Goal: Information Seeking & Learning: Learn about a topic

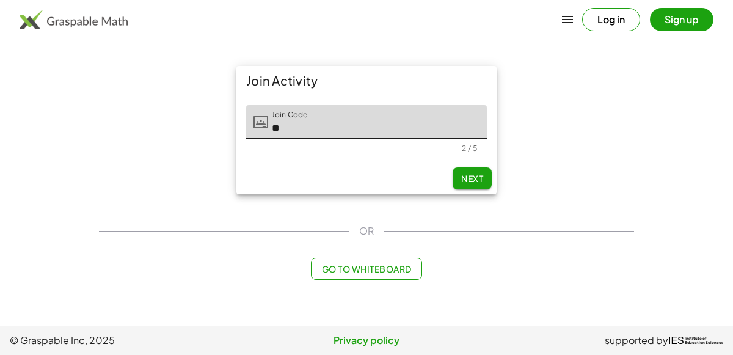
type input "*"
type input "*****"
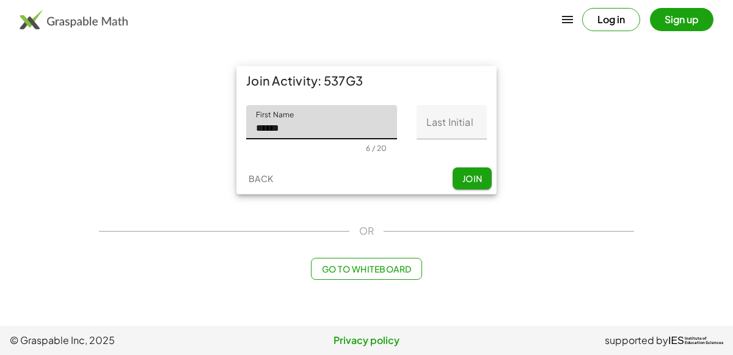
type input "******"
click at [437, 125] on input "Last Initial" at bounding box center [452, 122] width 70 height 34
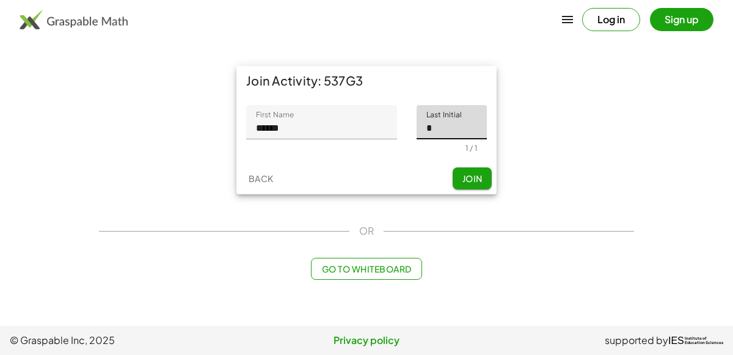
type input "*"
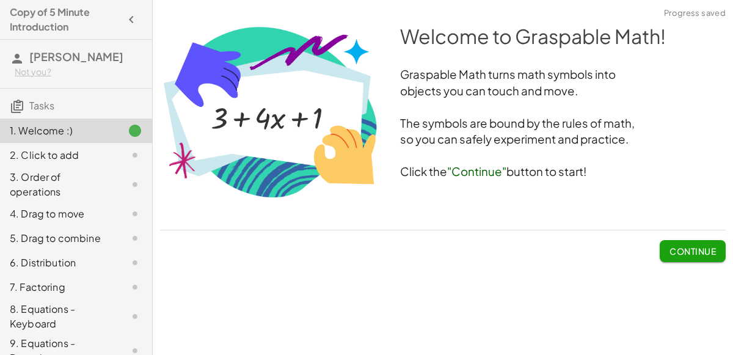
click at [673, 240] on button "Continue" at bounding box center [693, 251] width 66 height 22
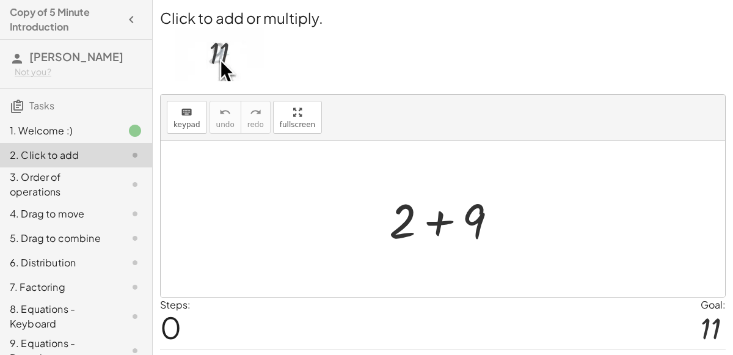
click at [434, 225] on div at bounding box center [448, 219] width 130 height 63
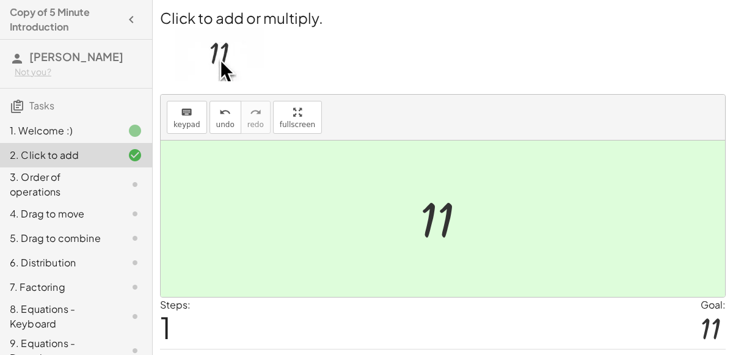
click at [447, 222] on div at bounding box center [447, 219] width 67 height 60
click at [43, 177] on div "3. Order of operations" at bounding box center [59, 184] width 98 height 29
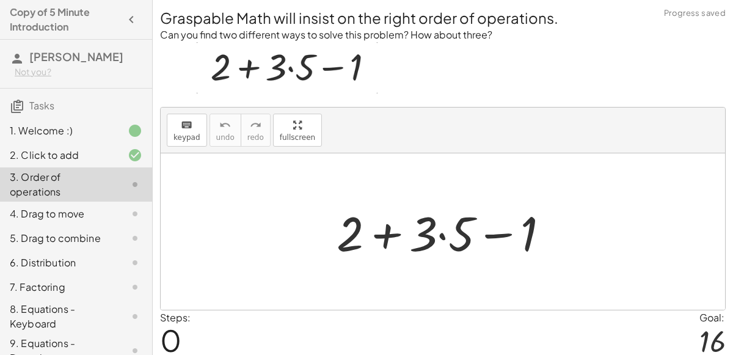
click at [448, 228] on div at bounding box center [447, 231] width 235 height 63
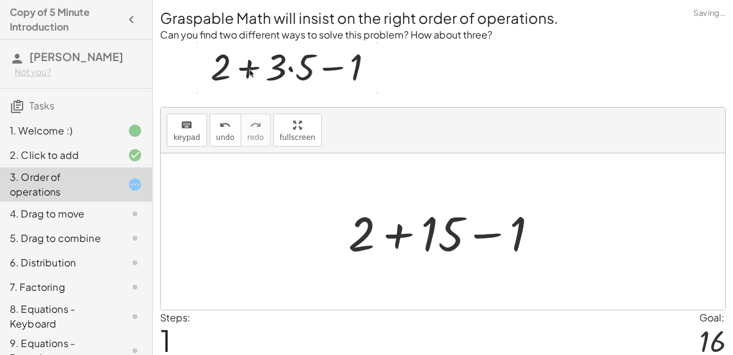
click at [443, 238] on div at bounding box center [448, 231] width 212 height 63
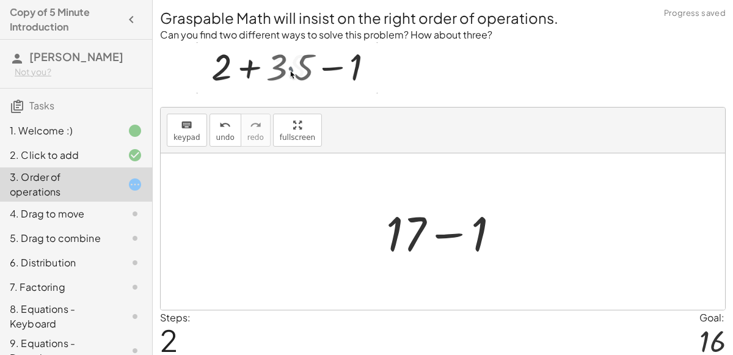
click at [403, 234] on div at bounding box center [448, 231] width 136 height 63
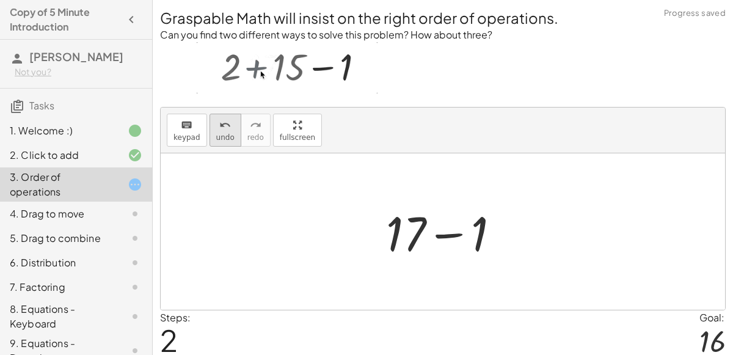
click at [216, 133] on span "undo" at bounding box center [225, 137] width 18 height 9
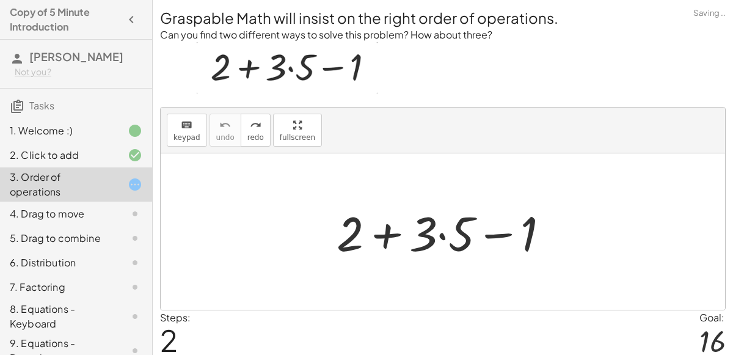
click at [443, 233] on div at bounding box center [447, 231] width 235 height 63
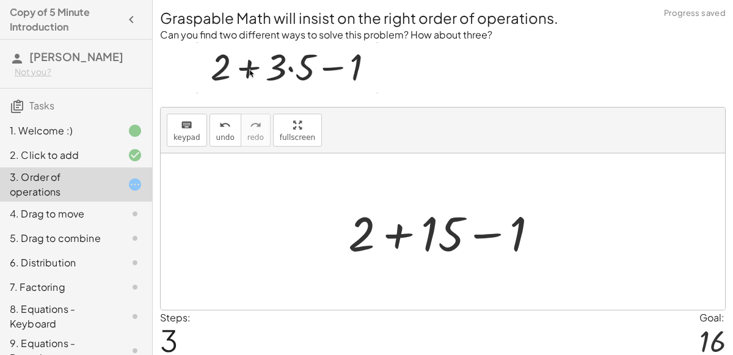
click at [399, 230] on div at bounding box center [448, 231] width 212 height 63
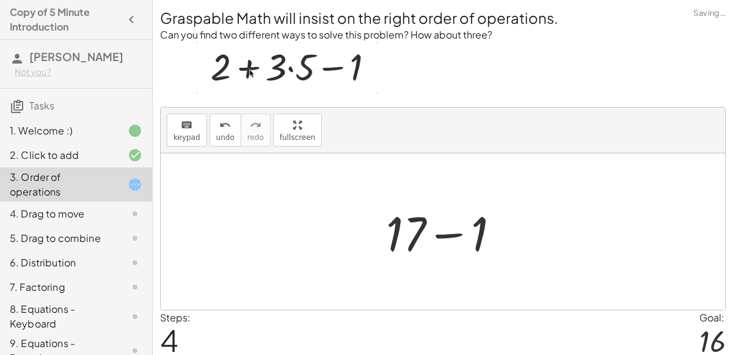
click at [442, 232] on div at bounding box center [448, 231] width 136 height 63
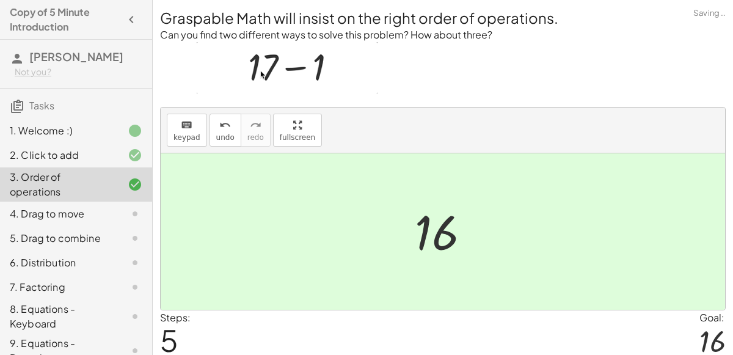
click at [95, 206] on div "4. Drag to move" at bounding box center [59, 213] width 98 height 15
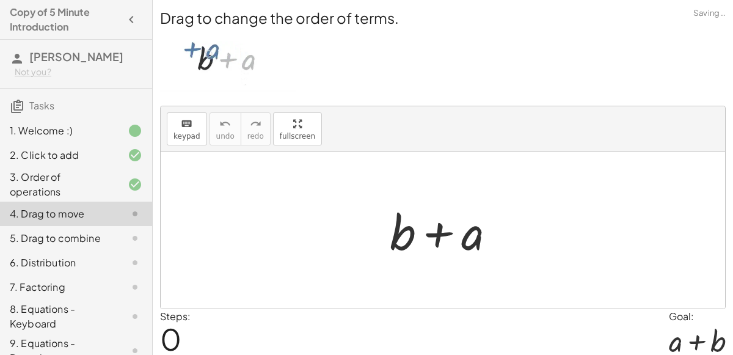
click at [463, 233] on div at bounding box center [448, 230] width 128 height 63
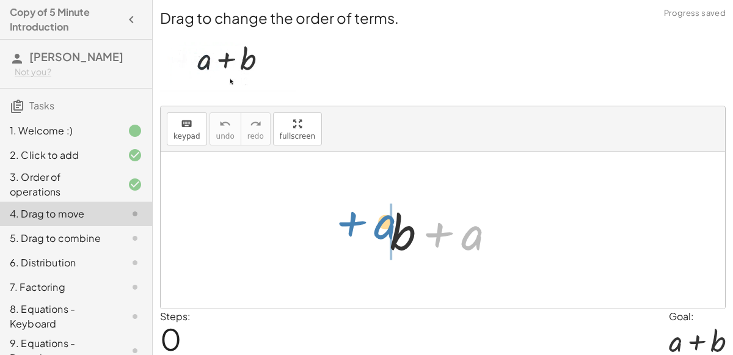
drag, startPoint x: 463, startPoint y: 233, endPoint x: 379, endPoint y: 227, distance: 84.5
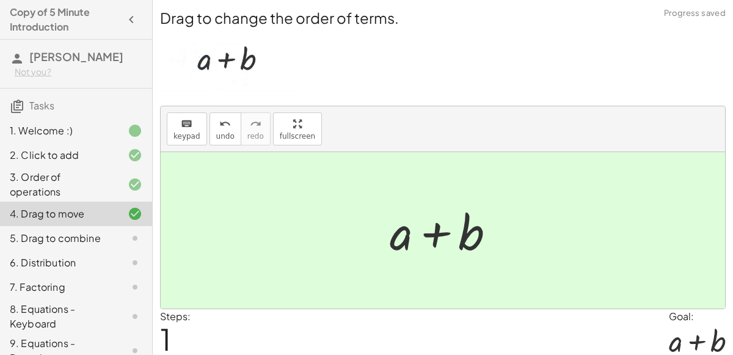
click at [473, 250] on div at bounding box center [448, 230] width 128 height 63
click at [92, 244] on div "5. Drag to combine" at bounding box center [59, 238] width 98 height 15
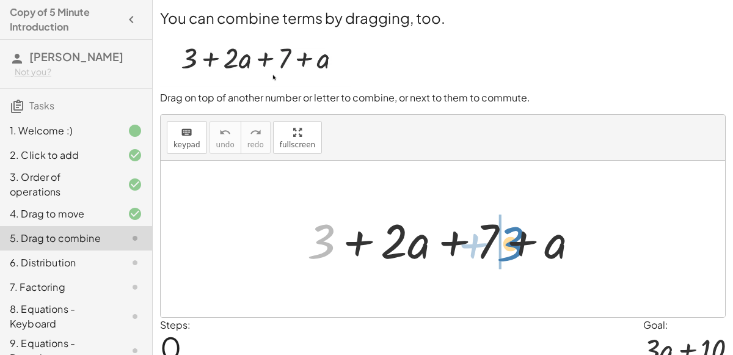
drag, startPoint x: 323, startPoint y: 238, endPoint x: 516, endPoint y: 238, distance: 193.0
click at [516, 238] on div at bounding box center [448, 239] width 294 height 63
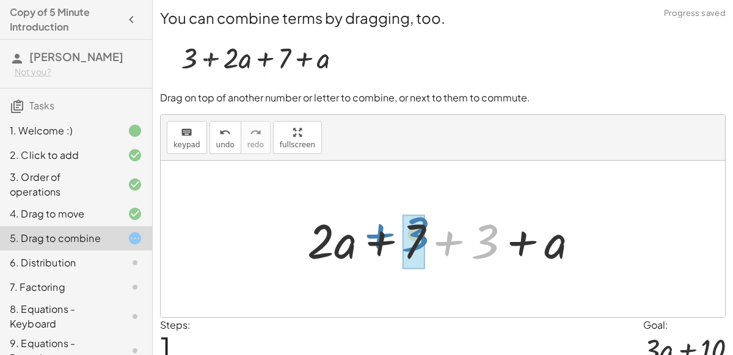
drag, startPoint x: 489, startPoint y: 244, endPoint x: 418, endPoint y: 237, distance: 71.8
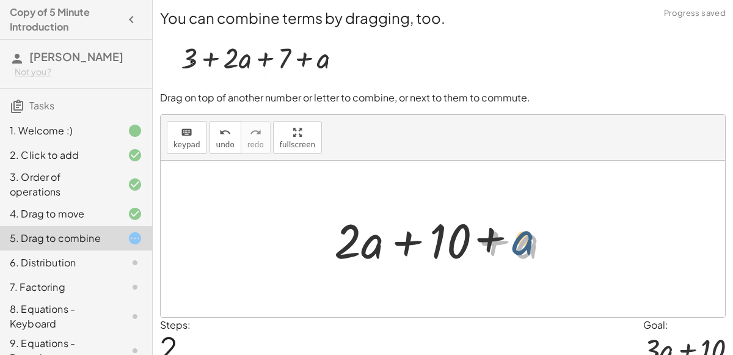
drag, startPoint x: 537, startPoint y: 248, endPoint x: 525, endPoint y: 240, distance: 14.1
click at [525, 240] on div at bounding box center [447, 239] width 239 height 63
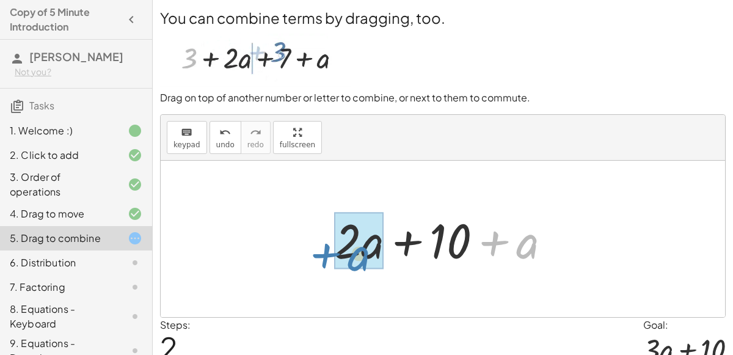
drag, startPoint x: 525, startPoint y: 240, endPoint x: 345, endPoint y: 233, distance: 180.9
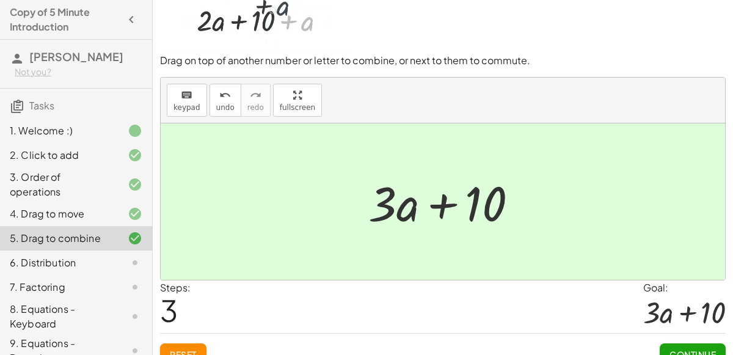
scroll to position [42, 0]
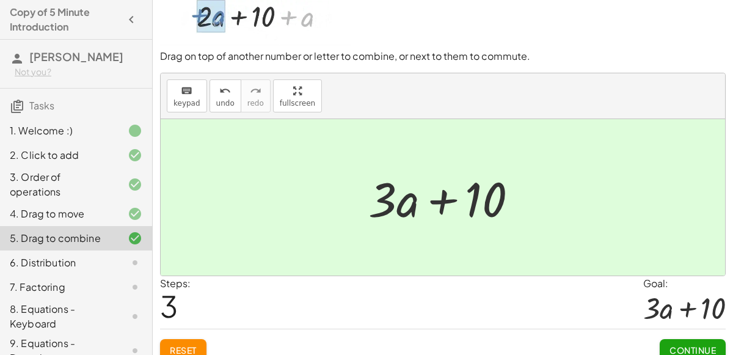
click at [685, 345] on span "Continue" at bounding box center [693, 350] width 46 height 11
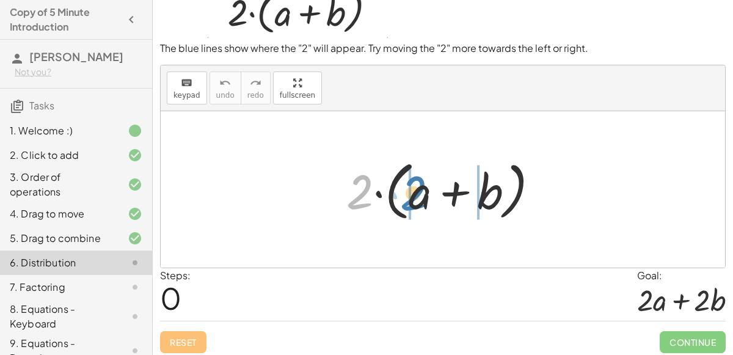
drag, startPoint x: 349, startPoint y: 191, endPoint x: 401, endPoint y: 192, distance: 51.9
click at [401, 192] on div at bounding box center [447, 190] width 214 height 70
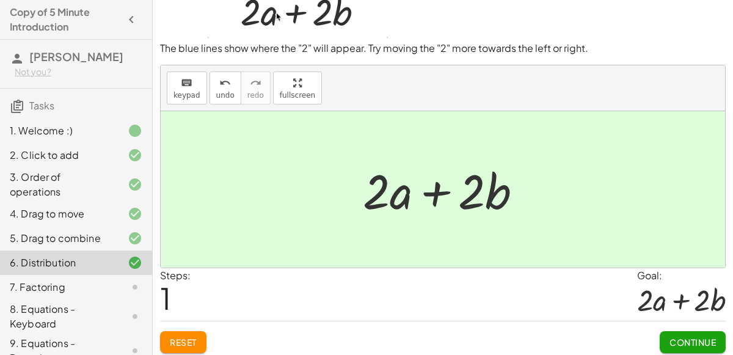
click at [683, 337] on span "Continue" at bounding box center [693, 342] width 46 height 11
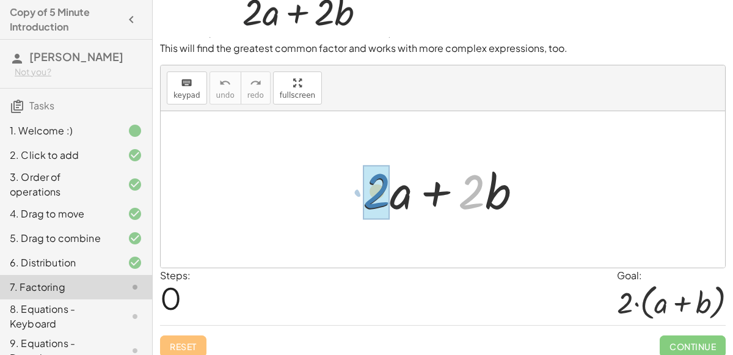
drag, startPoint x: 465, startPoint y: 193, endPoint x: 366, endPoint y: 189, distance: 99.0
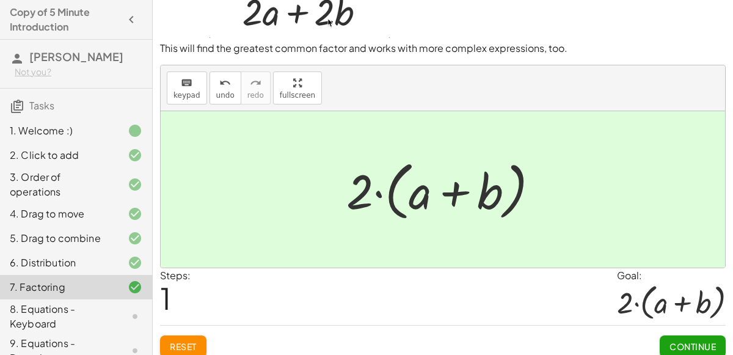
click at [374, 193] on div at bounding box center [447, 190] width 214 height 70
click at [671, 341] on span "Continue" at bounding box center [693, 346] width 46 height 11
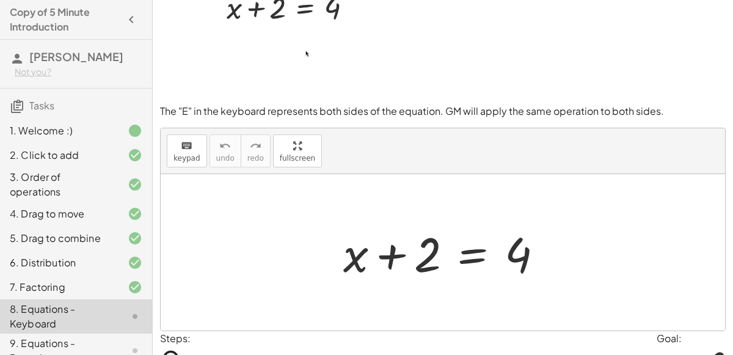
click at [467, 247] on div at bounding box center [448, 252] width 222 height 63
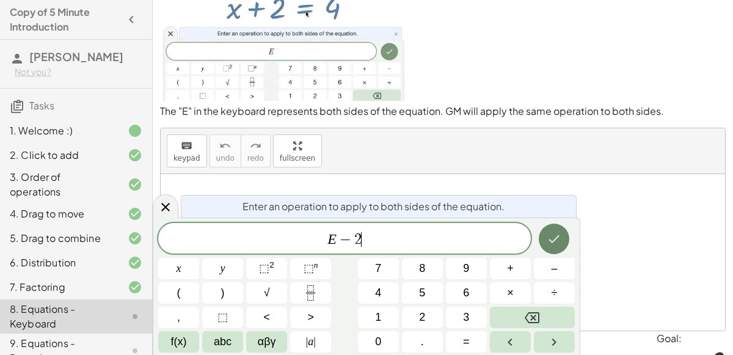
click at [550, 241] on icon "Done" at bounding box center [554, 239] width 15 height 15
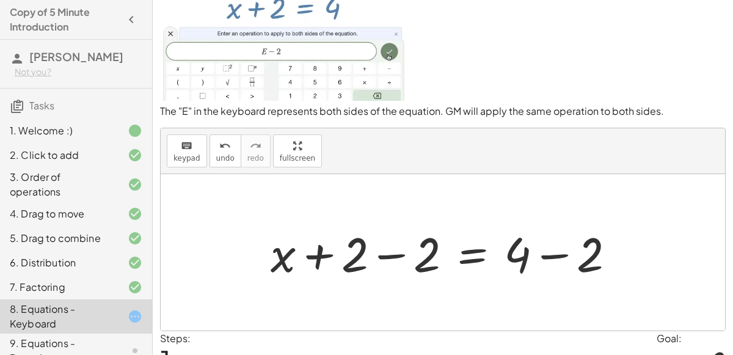
click at [553, 255] on div at bounding box center [448, 252] width 367 height 63
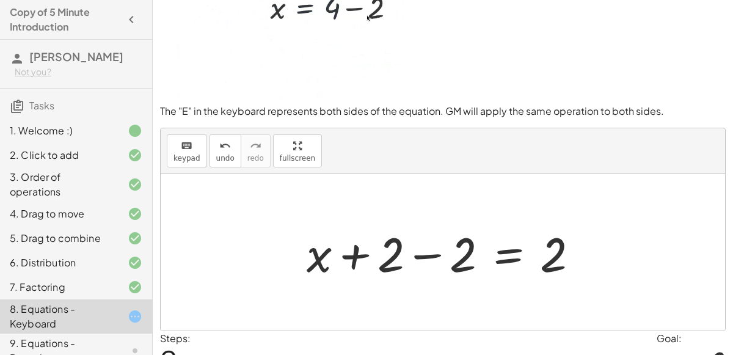
click at [420, 252] on div at bounding box center [448, 252] width 294 height 63
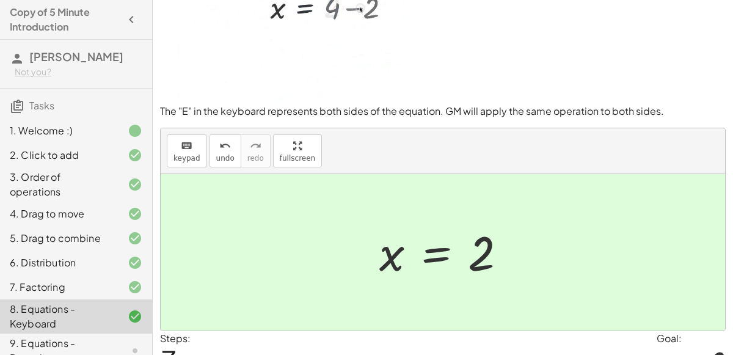
scroll to position [106, 0]
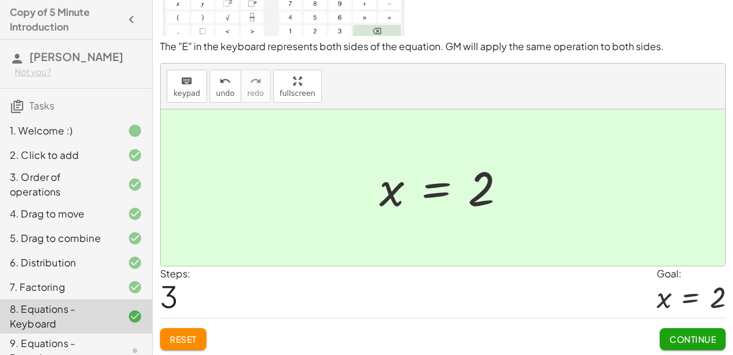
click at [666, 330] on button "Continue" at bounding box center [693, 339] width 66 height 22
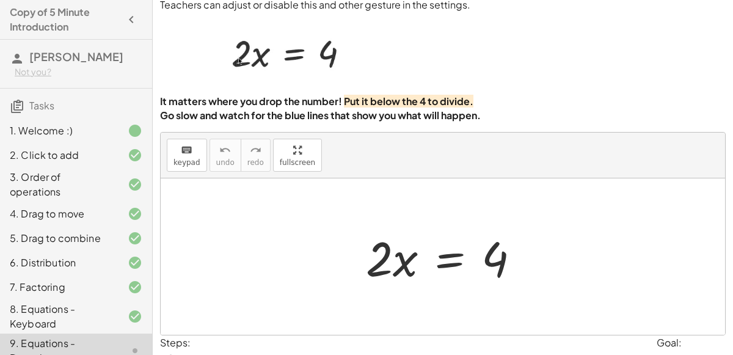
scroll to position [27, 0]
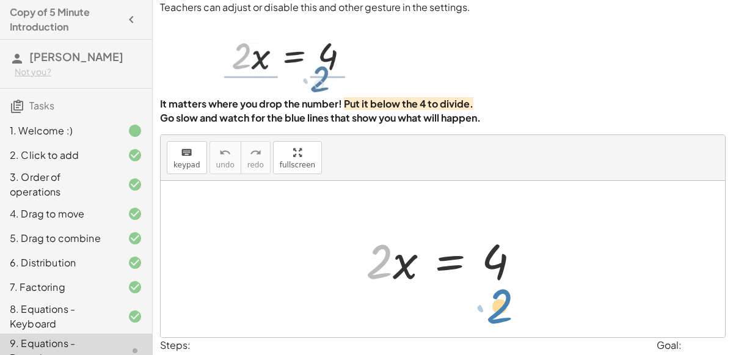
drag, startPoint x: 373, startPoint y: 243, endPoint x: 491, endPoint y: 285, distance: 125.2
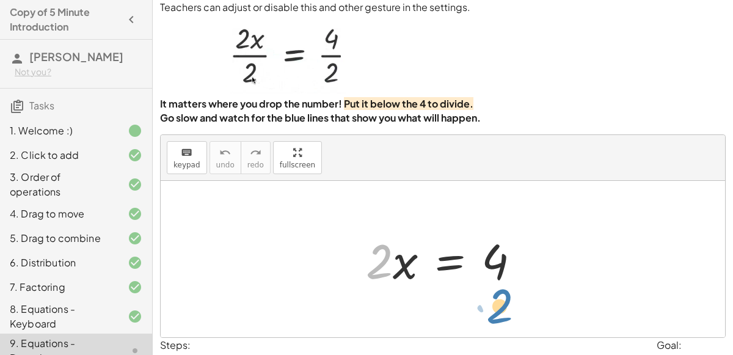
click at [491, 285] on div at bounding box center [448, 259] width 176 height 63
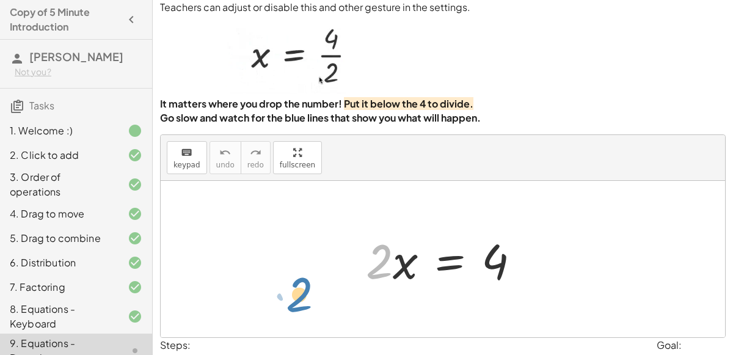
drag, startPoint x: 375, startPoint y: 265, endPoint x: 308, endPoint y: 293, distance: 72.0
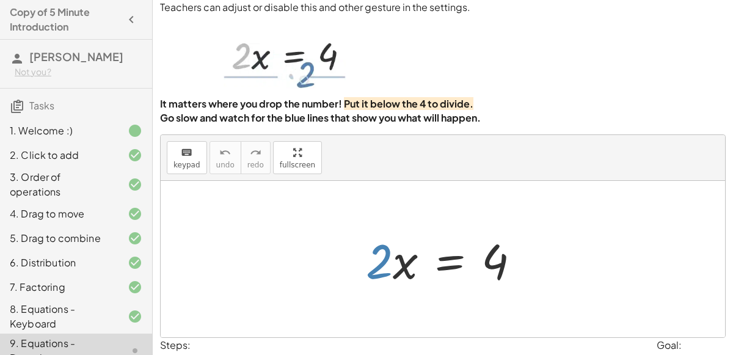
click at [378, 270] on div at bounding box center [448, 259] width 176 height 63
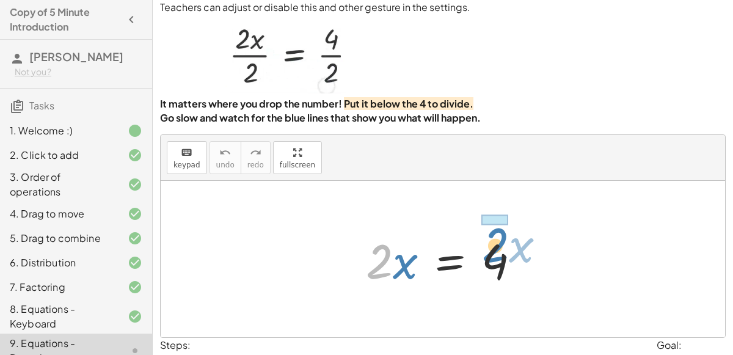
drag, startPoint x: 378, startPoint y: 270, endPoint x: 494, endPoint y: 255, distance: 117.1
click at [494, 255] on div at bounding box center [448, 259] width 176 height 63
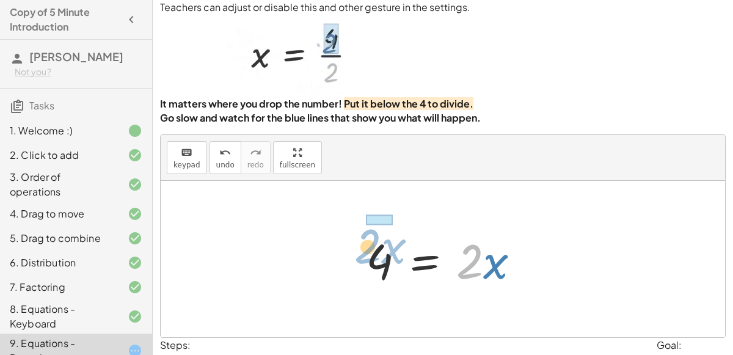
drag, startPoint x: 467, startPoint y: 261, endPoint x: 368, endPoint y: 248, distance: 99.2
click at [368, 248] on div at bounding box center [448, 259] width 176 height 63
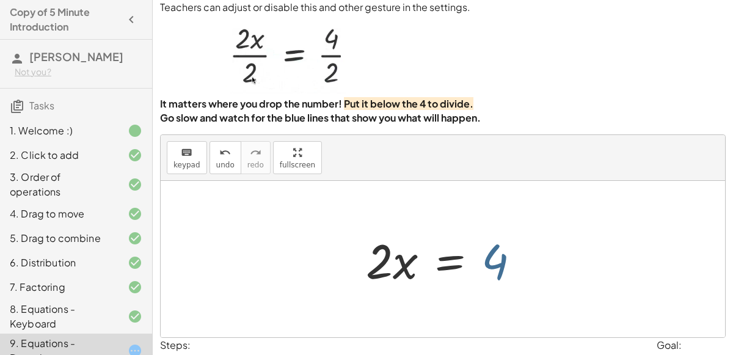
click at [491, 266] on div at bounding box center [448, 259] width 176 height 63
click at [439, 264] on div at bounding box center [448, 259] width 176 height 63
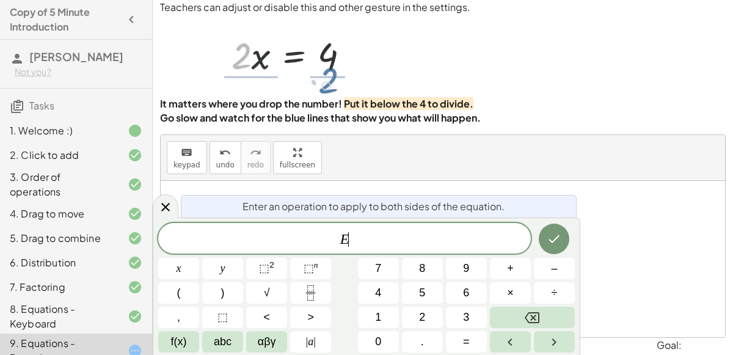
click at [559, 194] on div at bounding box center [443, 259] width 564 height 156
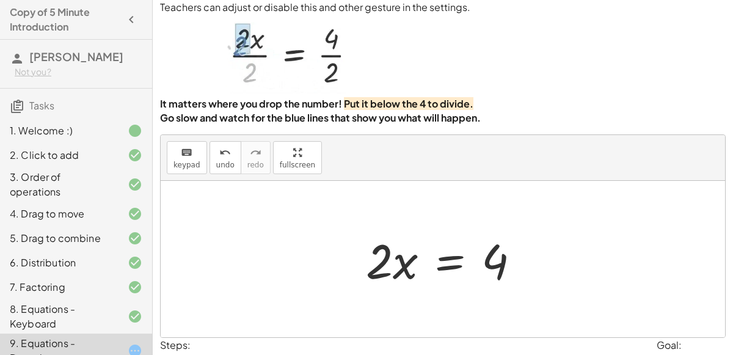
click at [395, 269] on div at bounding box center [448, 259] width 176 height 63
click at [499, 268] on div at bounding box center [448, 259] width 176 height 63
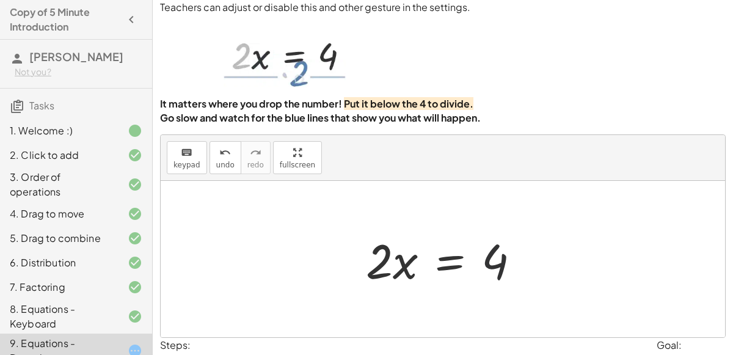
click at [434, 270] on div at bounding box center [448, 259] width 176 height 63
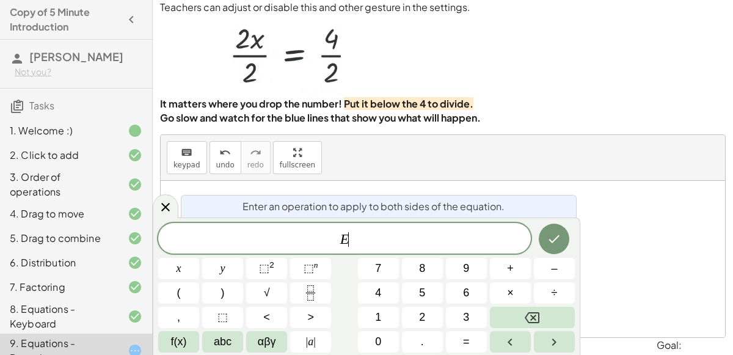
click at [626, 200] on div at bounding box center [443, 259] width 564 height 156
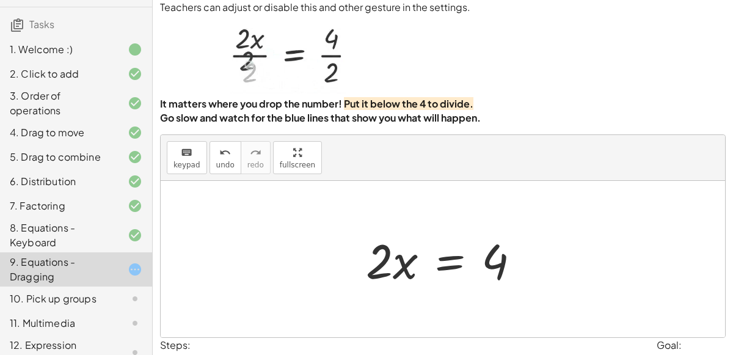
scroll to position [148, 0]
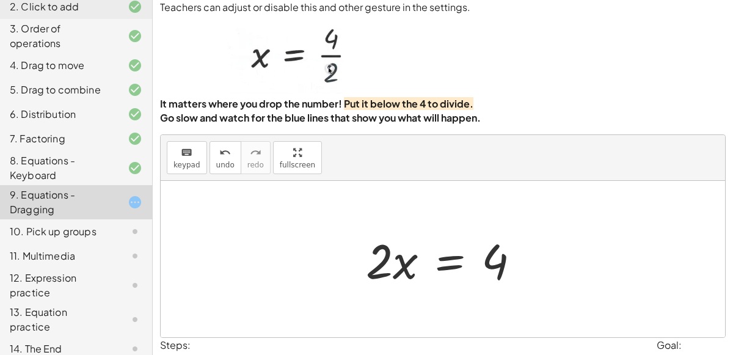
click at [447, 263] on div at bounding box center [448, 259] width 176 height 63
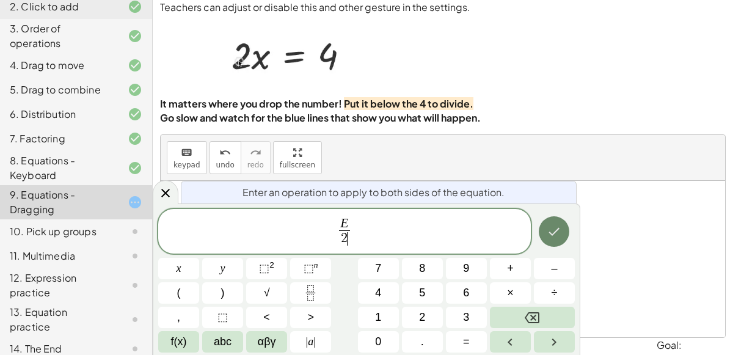
click at [554, 231] on icon "Done" at bounding box center [554, 231] width 15 height 15
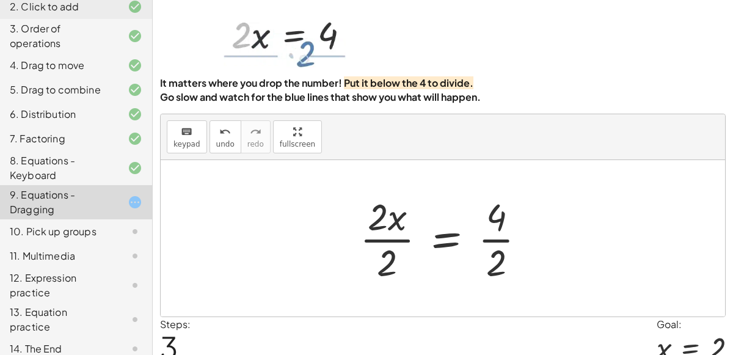
scroll to position [50, 0]
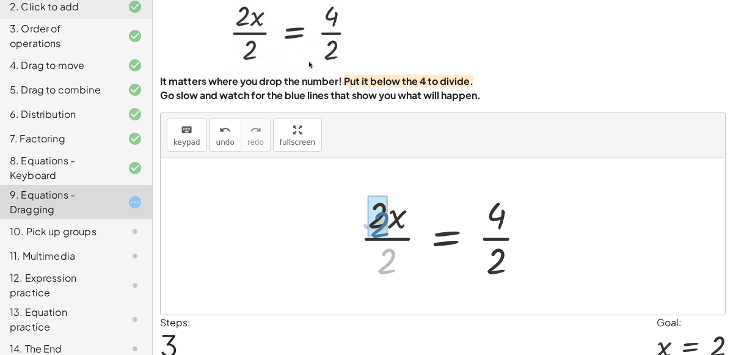
drag, startPoint x: 390, startPoint y: 250, endPoint x: 379, endPoint y: 214, distance: 37.7
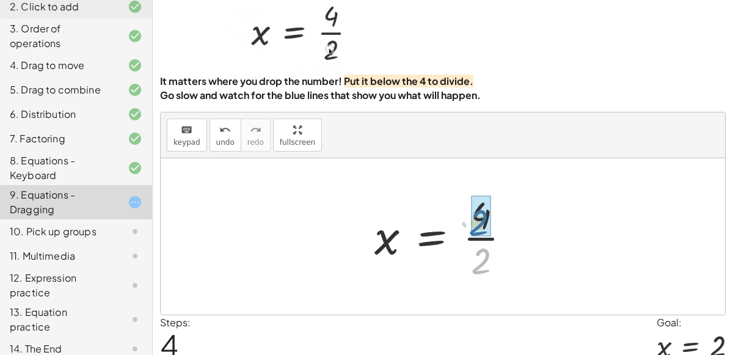
drag, startPoint x: 480, startPoint y: 251, endPoint x: 478, endPoint y: 212, distance: 39.2
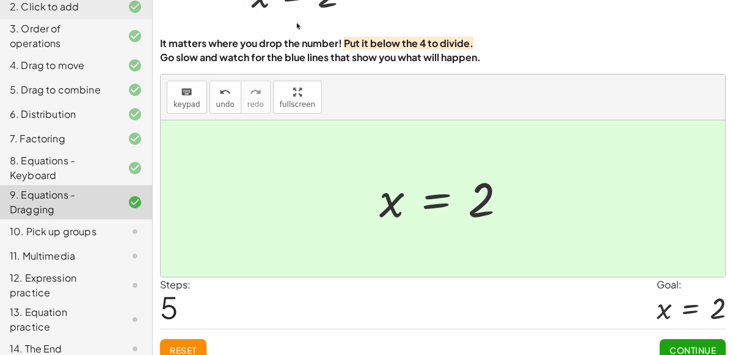
scroll to position [89, 0]
click at [687, 339] on button "Continue" at bounding box center [693, 349] width 66 height 22
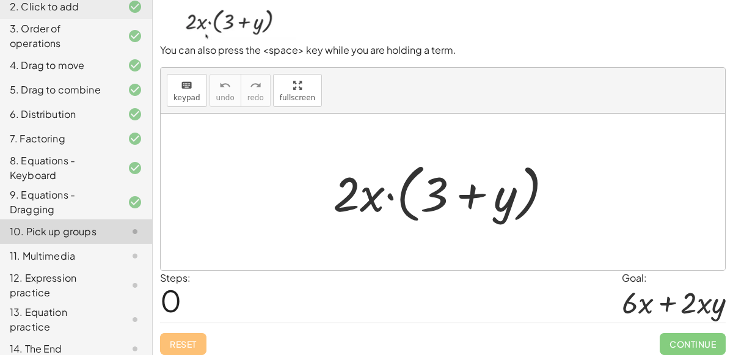
scroll to position [98, 0]
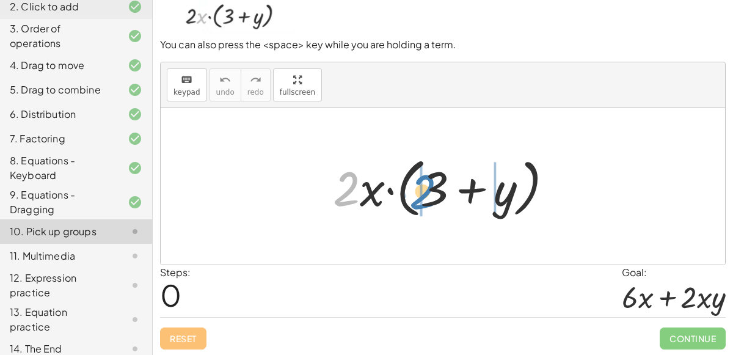
drag, startPoint x: 356, startPoint y: 183, endPoint x: 426, endPoint y: 183, distance: 69.6
click at [426, 183] on div at bounding box center [448, 186] width 242 height 70
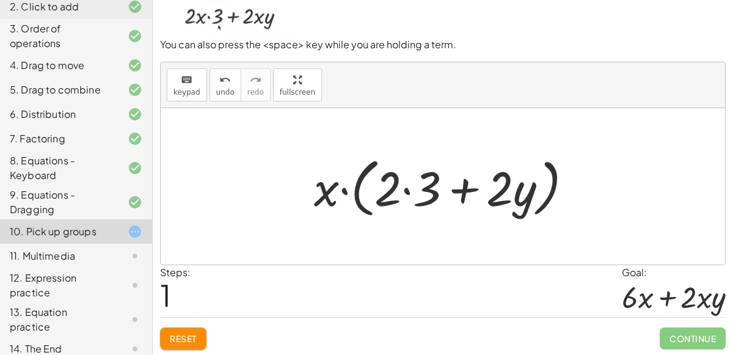
click at [407, 189] on div at bounding box center [448, 186] width 280 height 70
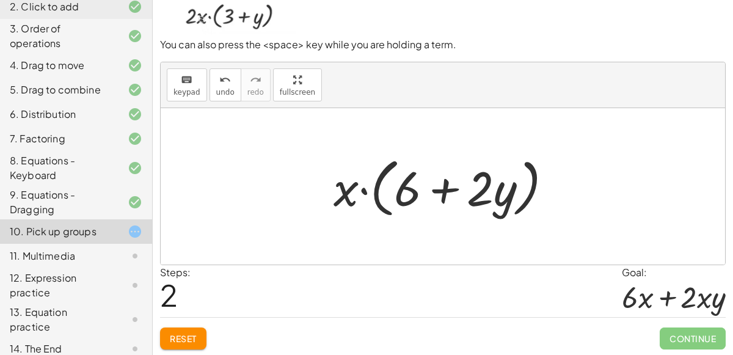
click at [484, 192] on div at bounding box center [447, 186] width 241 height 70
click at [442, 187] on div at bounding box center [447, 186] width 241 height 70
drag, startPoint x: 345, startPoint y: 191, endPoint x: 499, endPoint y: 188, distance: 154.6
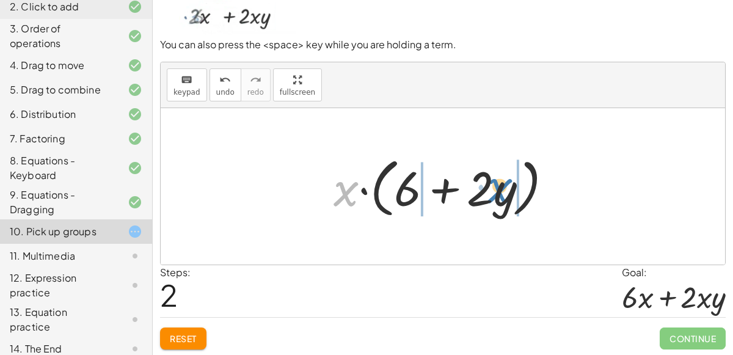
click at [499, 188] on div at bounding box center [447, 186] width 241 height 70
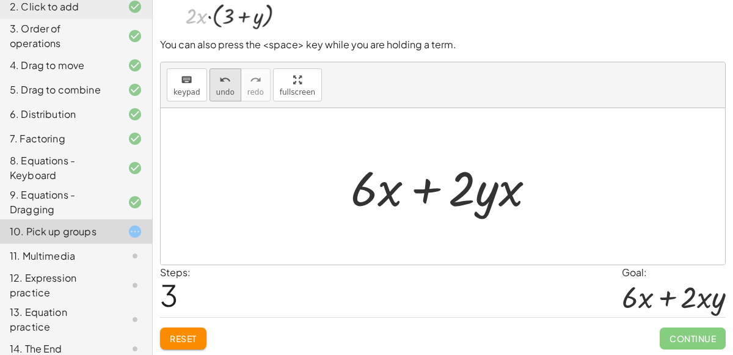
click at [216, 81] on div "undo" at bounding box center [225, 79] width 18 height 15
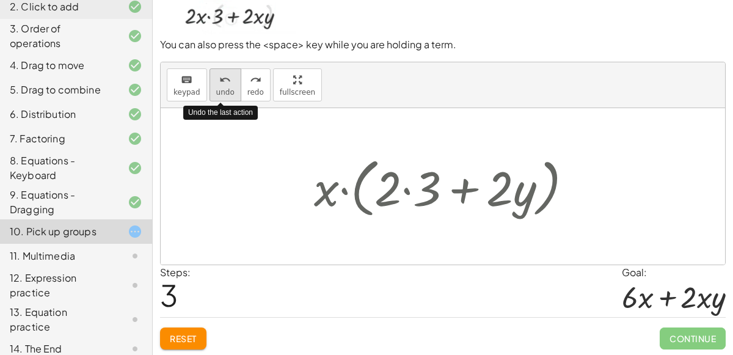
click at [216, 81] on div "undo" at bounding box center [225, 79] width 18 height 15
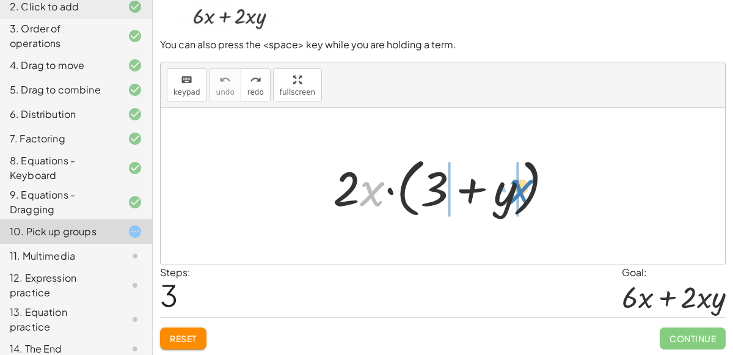
drag, startPoint x: 374, startPoint y: 187, endPoint x: 523, endPoint y: 184, distance: 149.1
click at [523, 184] on div at bounding box center [448, 186] width 242 height 70
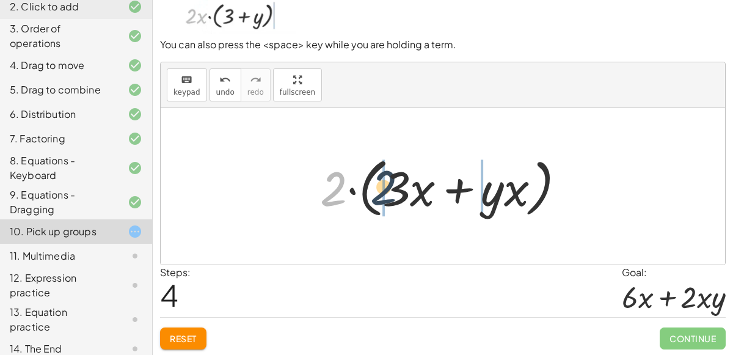
drag, startPoint x: 343, startPoint y: 189, endPoint x: 401, endPoint y: 186, distance: 58.1
click at [401, 186] on div at bounding box center [447, 186] width 267 height 70
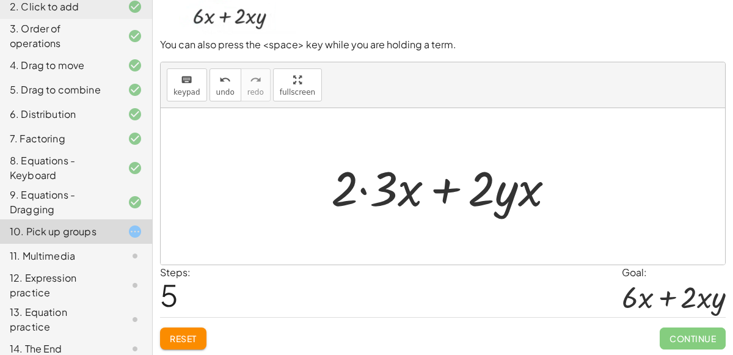
click at [384, 189] on div at bounding box center [448, 186] width 246 height 63
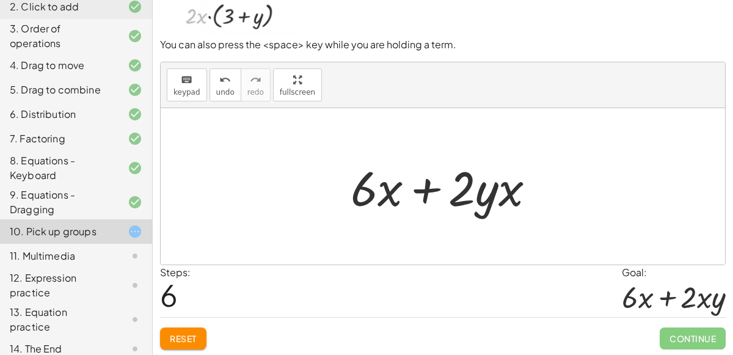
click at [469, 194] on div at bounding box center [448, 186] width 206 height 63
drag, startPoint x: 484, startPoint y: 200, endPoint x: 515, endPoint y: 195, distance: 31.5
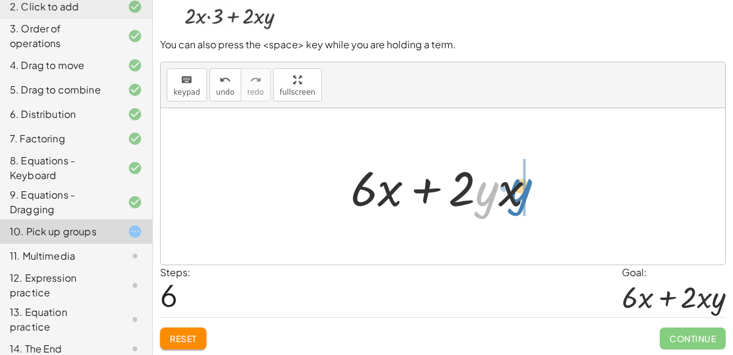
click at [515, 195] on div at bounding box center [448, 186] width 206 height 63
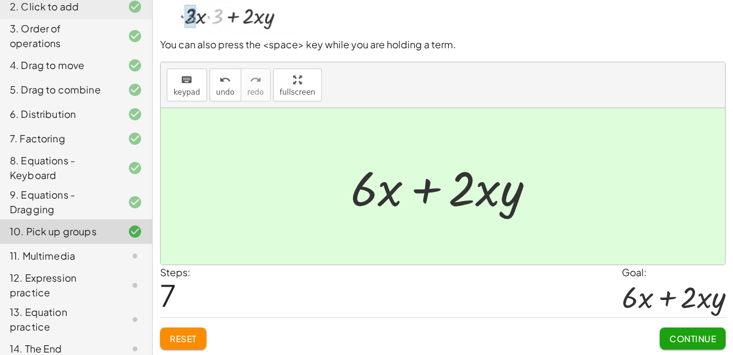
click at [709, 333] on span "Continue" at bounding box center [693, 338] width 46 height 11
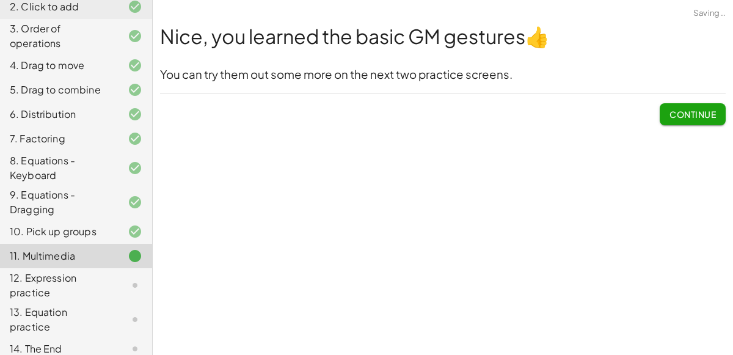
scroll to position [0, 0]
click at [686, 116] on span "Continue" at bounding box center [693, 114] width 46 height 11
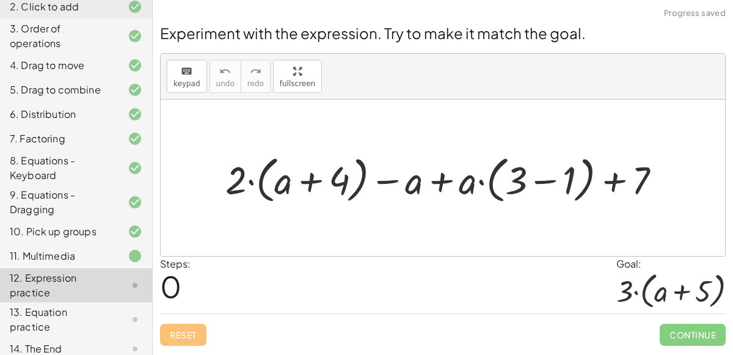
click at [444, 138] on div at bounding box center [443, 178] width 564 height 156
click at [108, 312] on div at bounding box center [125, 319] width 34 height 15
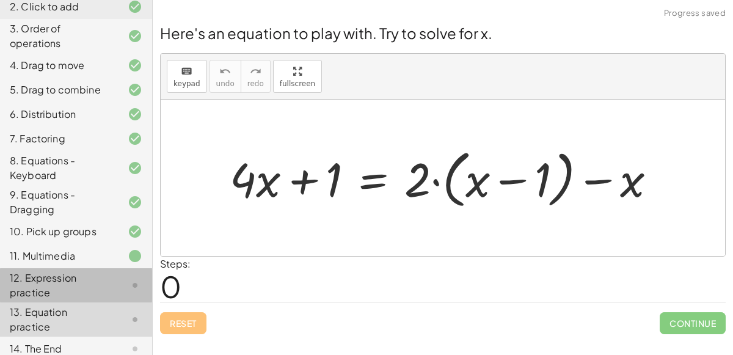
click at [115, 285] on div at bounding box center [125, 285] width 34 height 15
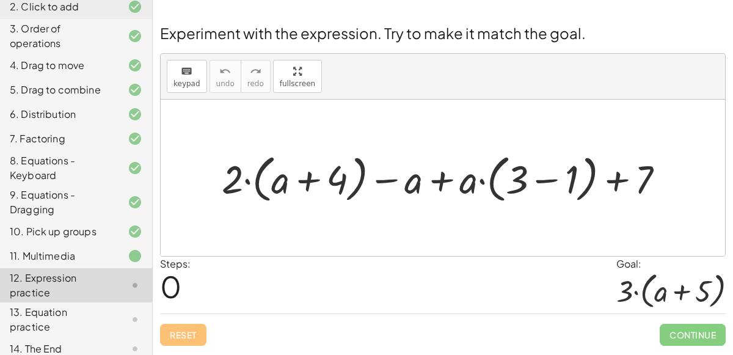
click at [244, 175] on div at bounding box center [448, 177] width 464 height 57
click at [420, 186] on div at bounding box center [448, 177] width 464 height 57
click at [444, 180] on div at bounding box center [448, 177] width 464 height 57
click at [542, 177] on div at bounding box center [448, 177] width 464 height 57
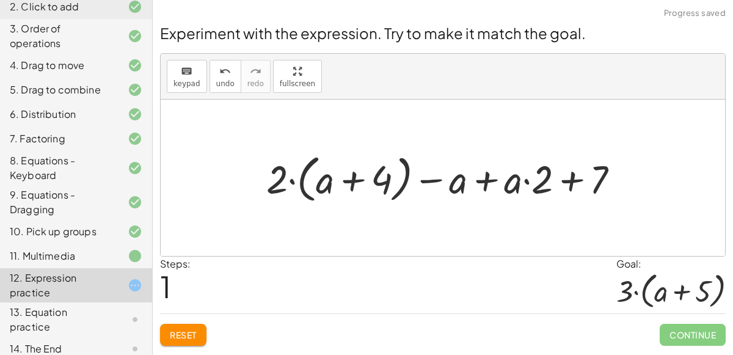
click at [593, 175] on div at bounding box center [447, 177] width 375 height 57
click at [587, 174] on div at bounding box center [447, 177] width 375 height 57
click at [571, 180] on div at bounding box center [447, 177] width 375 height 57
click at [528, 180] on div at bounding box center [447, 177] width 375 height 57
click at [483, 177] on div at bounding box center [447, 177] width 375 height 57
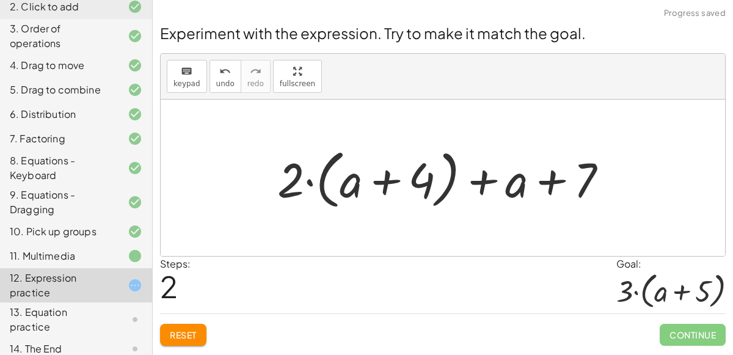
click at [545, 179] on div at bounding box center [447, 178] width 352 height 70
click at [478, 181] on div at bounding box center [447, 178] width 352 height 70
click at [381, 179] on div at bounding box center [447, 178] width 352 height 70
click at [339, 175] on div at bounding box center [447, 178] width 352 height 70
click at [308, 181] on div at bounding box center [447, 178] width 352 height 70
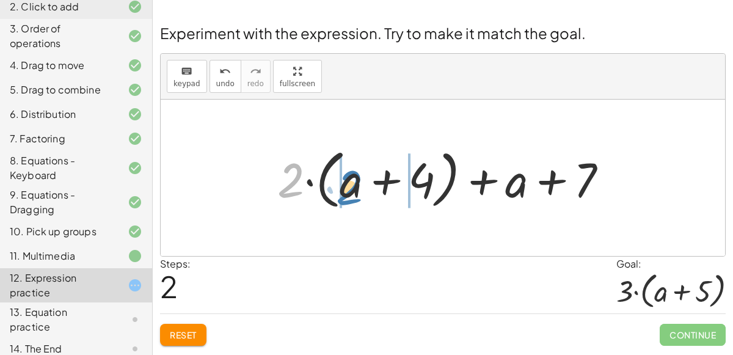
drag, startPoint x: 296, startPoint y: 181, endPoint x: 351, endPoint y: 186, distance: 55.2
click at [351, 186] on div at bounding box center [447, 178] width 352 height 70
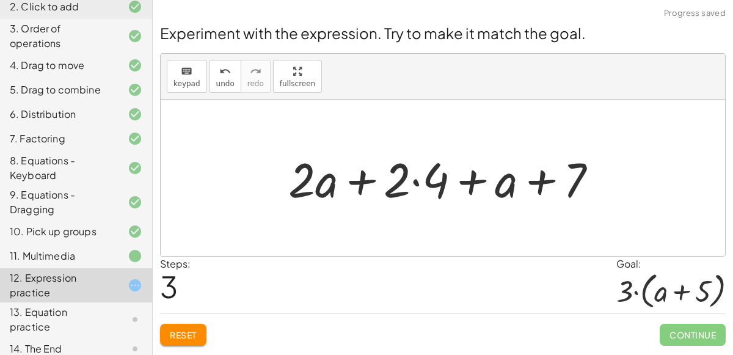
click at [355, 183] on div at bounding box center [447, 178] width 331 height 63
click at [224, 88] on button "undo undo" at bounding box center [226, 76] width 32 height 33
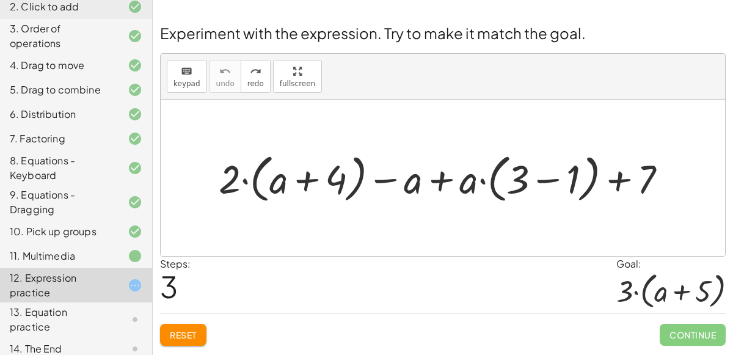
click at [195, 329] on span "Reset" at bounding box center [183, 334] width 27 height 11
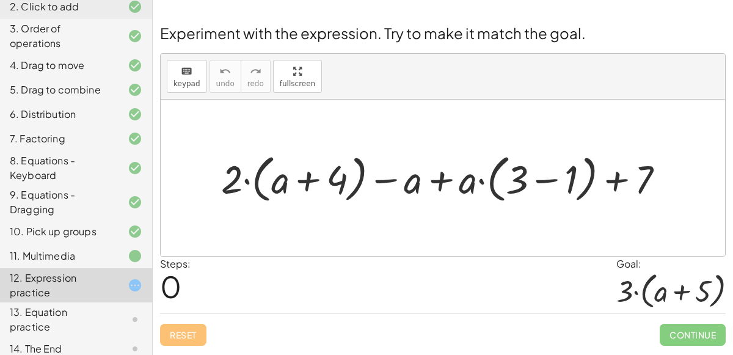
click at [246, 183] on div at bounding box center [447, 177] width 465 height 57
drag, startPoint x: 233, startPoint y: 186, endPoint x: 277, endPoint y: 178, distance: 44.7
click at [277, 178] on div at bounding box center [447, 177] width 465 height 57
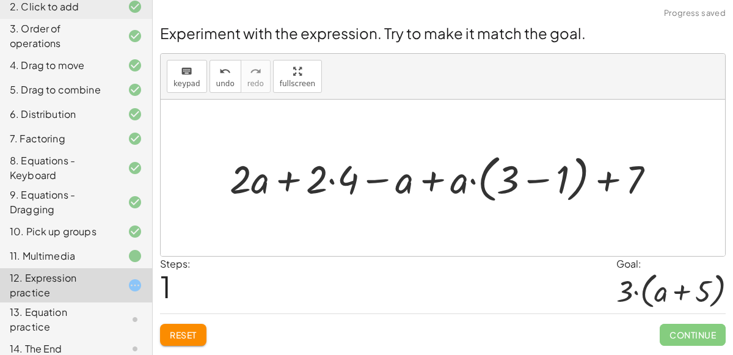
click at [261, 181] on div at bounding box center [448, 177] width 448 height 57
click at [332, 180] on div at bounding box center [448, 177] width 448 height 57
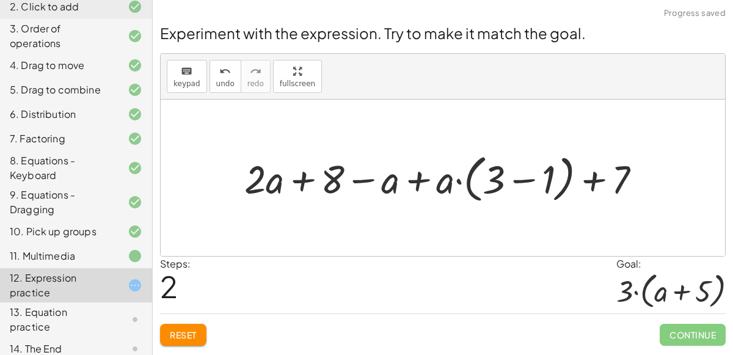
click at [457, 180] on div at bounding box center [447, 177] width 419 height 57
drag, startPoint x: 450, startPoint y: 182, endPoint x: 491, endPoint y: 176, distance: 41.4
click at [491, 176] on div at bounding box center [447, 177] width 419 height 57
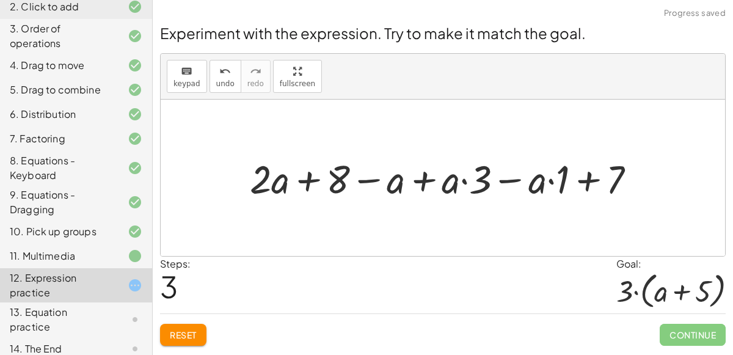
click at [466, 178] on div at bounding box center [448, 177] width 408 height 51
click at [552, 180] on div at bounding box center [448, 177] width 408 height 51
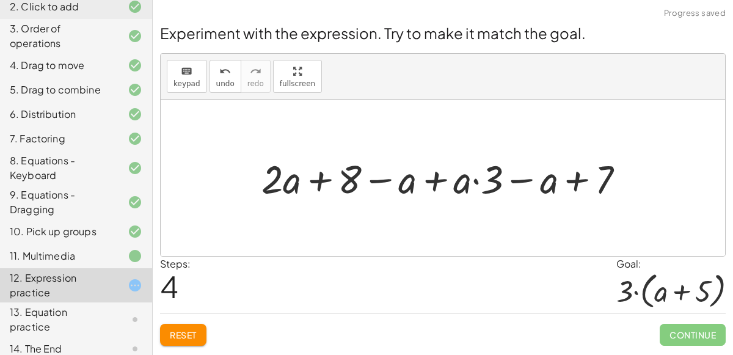
click at [534, 178] on div at bounding box center [447, 177] width 385 height 51
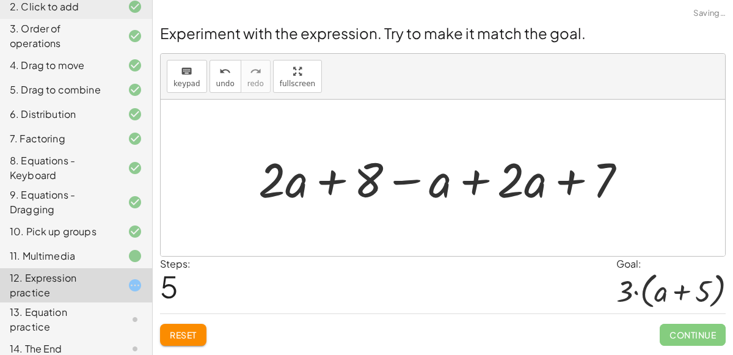
click at [567, 180] on div at bounding box center [447, 178] width 390 height 63
click at [477, 180] on div at bounding box center [447, 178] width 390 height 63
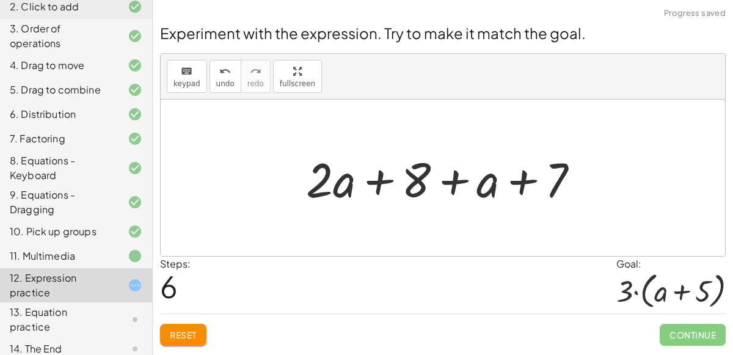
click at [445, 178] on div at bounding box center [447, 178] width 295 height 63
click at [373, 180] on div at bounding box center [447, 178] width 295 height 63
click at [519, 180] on div at bounding box center [447, 178] width 295 height 63
click at [519, 182] on div at bounding box center [447, 178] width 295 height 63
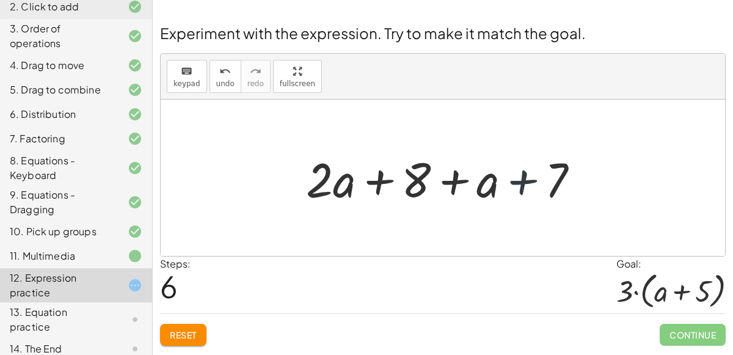
click at [519, 182] on div at bounding box center [447, 178] width 295 height 63
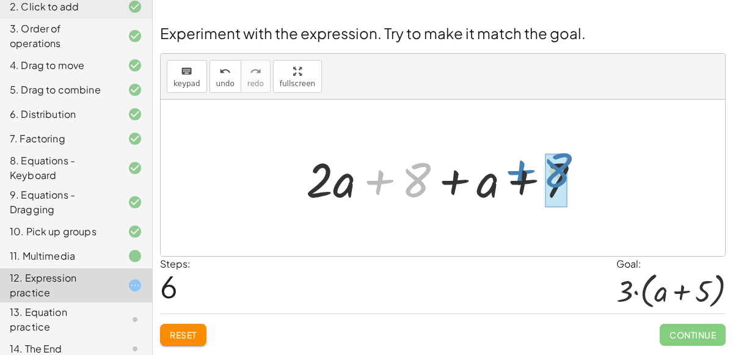
drag, startPoint x: 414, startPoint y: 177, endPoint x: 555, endPoint y: 167, distance: 142.0
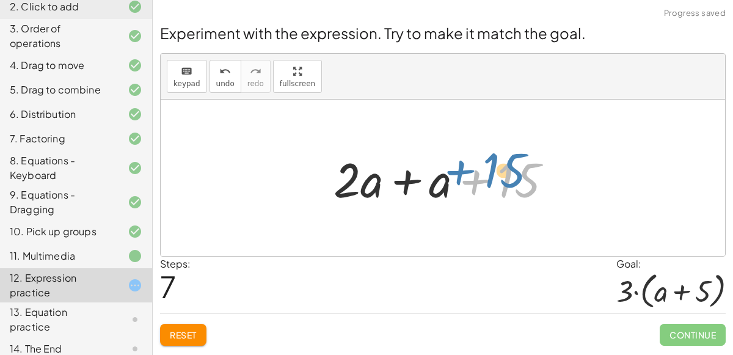
drag, startPoint x: 456, startPoint y: 178, endPoint x: 469, endPoint y: 172, distance: 14.8
click at [469, 172] on div at bounding box center [447, 178] width 241 height 63
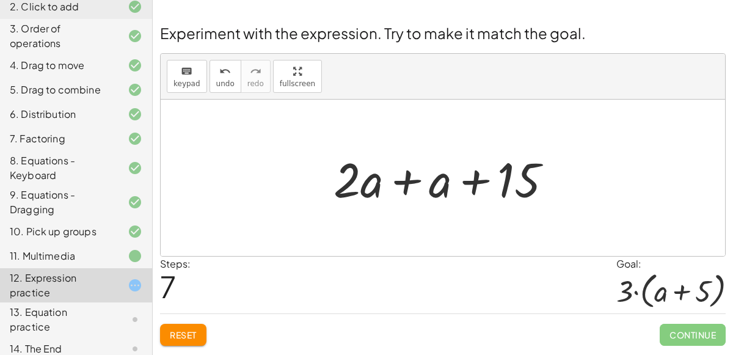
click at [195, 335] on span "Reset" at bounding box center [183, 334] width 27 height 11
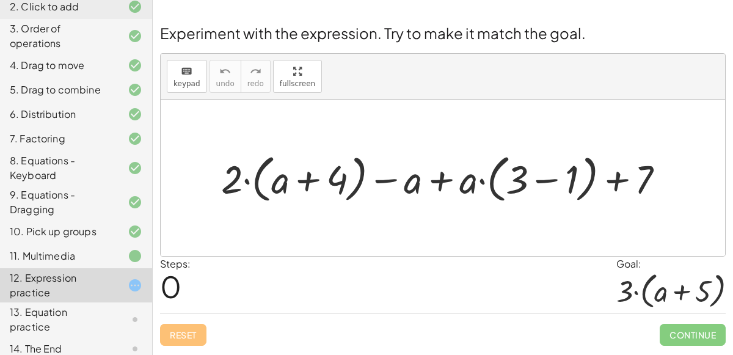
click at [195, 335] on div "Reset Continue" at bounding box center [443, 329] width 566 height 32
click at [278, 271] on div "Steps: 0 Goal: · 3 · ( + a + 5 )" at bounding box center [443, 285] width 566 height 57
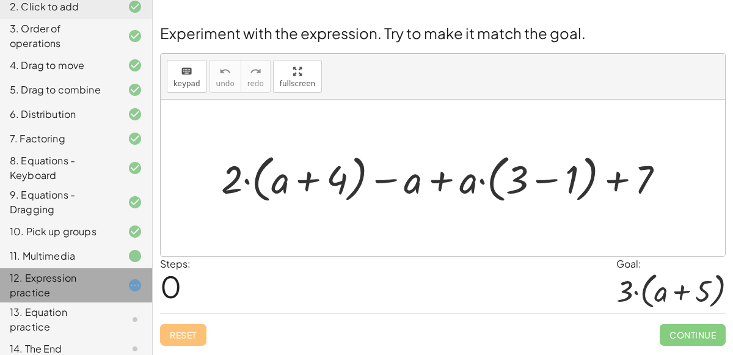
click at [139, 282] on icon at bounding box center [135, 285] width 15 height 15
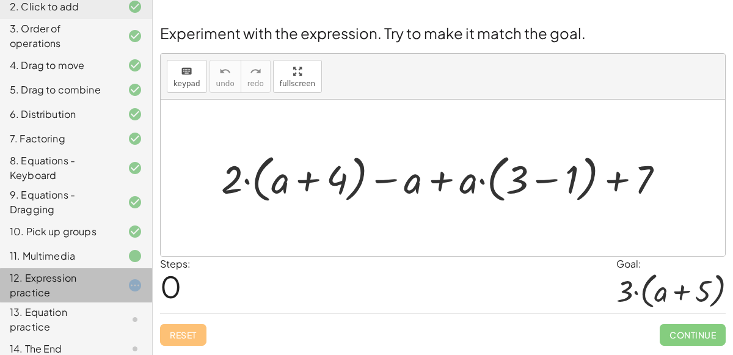
click at [135, 284] on icon at bounding box center [135, 285] width 15 height 15
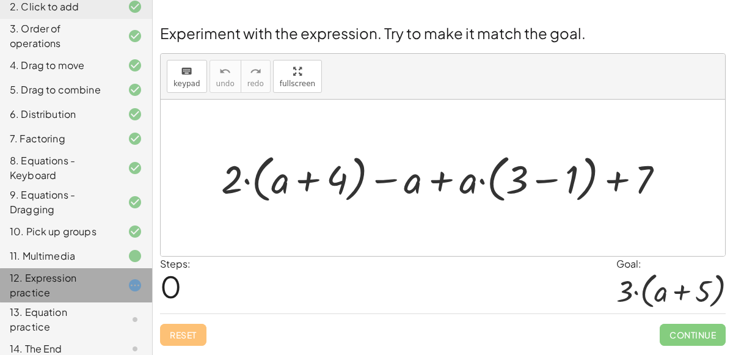
click at [135, 284] on icon at bounding box center [135, 285] width 15 height 15
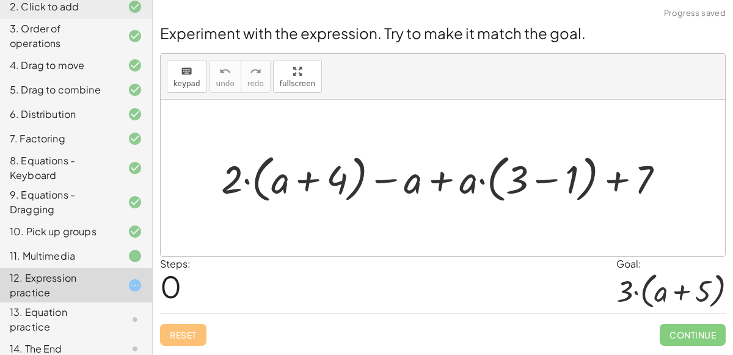
click at [235, 182] on div at bounding box center [447, 177] width 465 height 57
click at [245, 181] on div at bounding box center [447, 177] width 465 height 57
drag, startPoint x: 232, startPoint y: 183, endPoint x: 281, endPoint y: 177, distance: 49.8
click at [281, 177] on div at bounding box center [447, 177] width 465 height 57
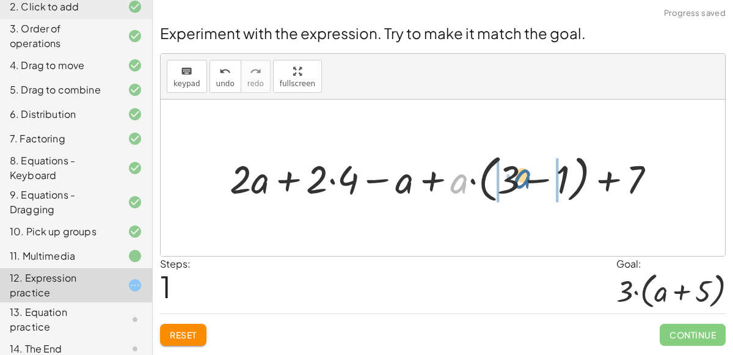
drag, startPoint x: 464, startPoint y: 180, endPoint x: 524, endPoint y: 169, distance: 60.8
click at [524, 169] on div at bounding box center [448, 177] width 448 height 57
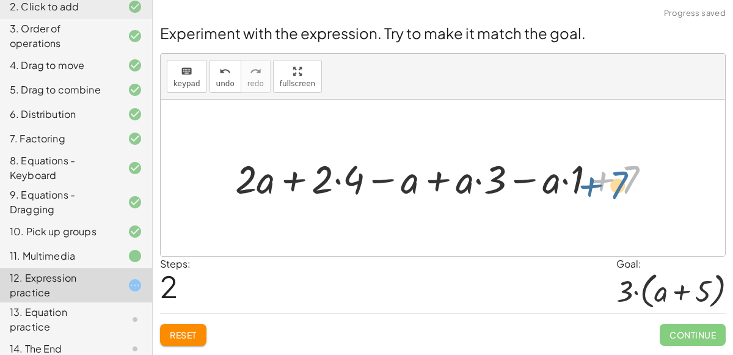
drag, startPoint x: 628, startPoint y: 176, endPoint x: 620, endPoint y: 178, distance: 8.3
click at [620, 178] on div at bounding box center [447, 177] width 437 height 51
click at [529, 177] on div at bounding box center [447, 177] width 437 height 51
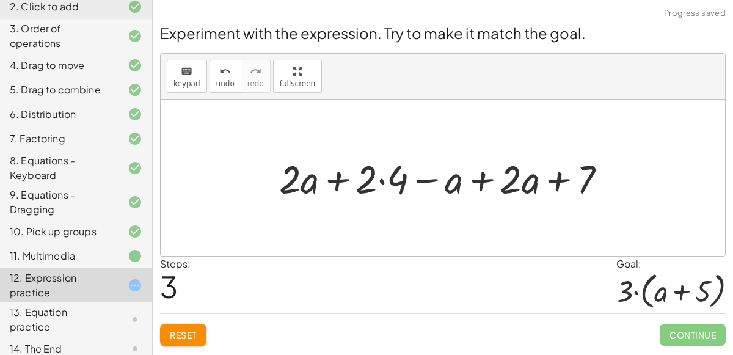
click at [332, 177] on div at bounding box center [447, 177] width 349 height 51
click at [382, 185] on div at bounding box center [447, 177] width 349 height 51
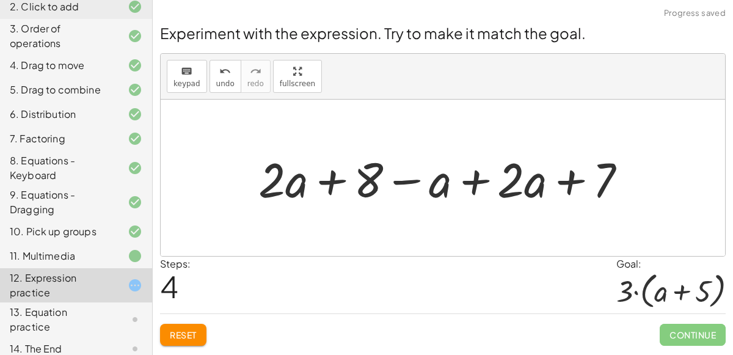
click at [410, 177] on div at bounding box center [447, 178] width 390 height 63
click at [335, 185] on div at bounding box center [447, 178] width 390 height 63
click at [477, 181] on div at bounding box center [447, 178] width 390 height 63
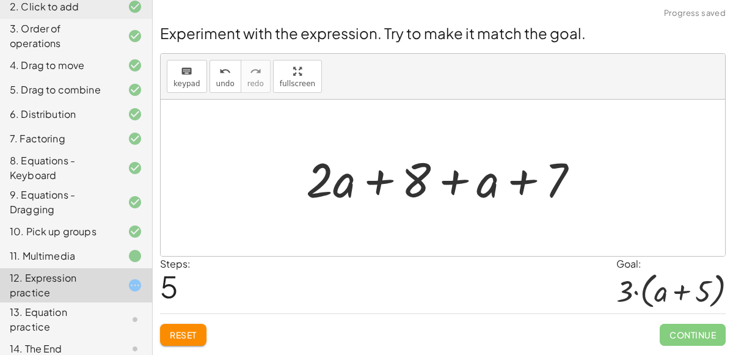
click at [520, 180] on div at bounding box center [447, 178] width 295 height 63
click at [455, 183] on div at bounding box center [447, 178] width 295 height 63
click at [368, 176] on div at bounding box center [447, 178] width 295 height 63
click at [370, 177] on div at bounding box center [447, 178] width 295 height 63
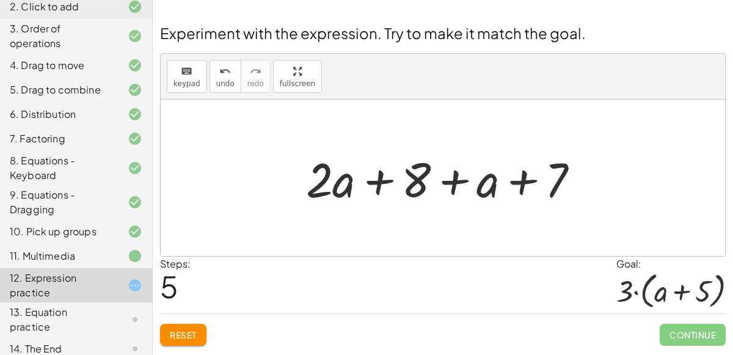
click at [370, 177] on div at bounding box center [447, 178] width 295 height 63
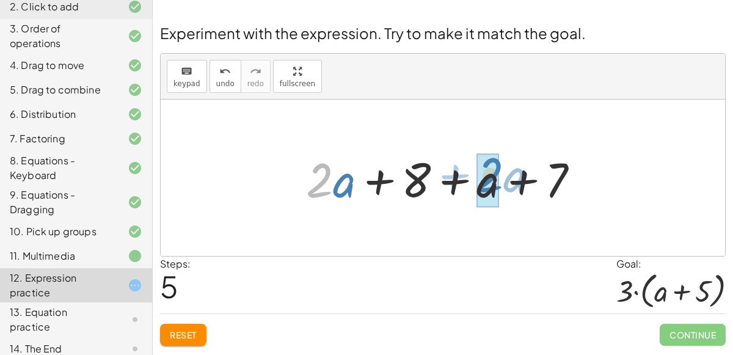
drag, startPoint x: 329, startPoint y: 186, endPoint x: 498, endPoint y: 177, distance: 169.5
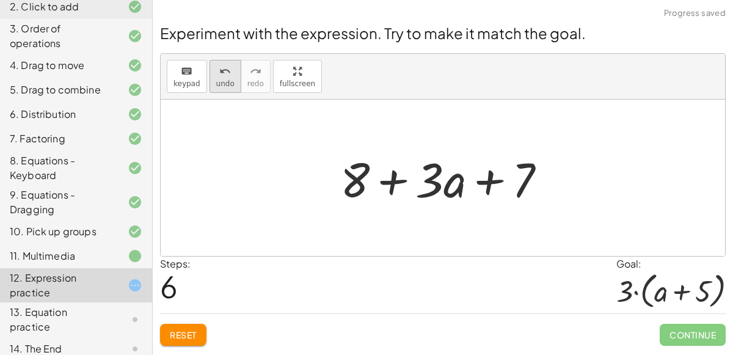
click at [227, 67] on div "undo" at bounding box center [225, 71] width 18 height 15
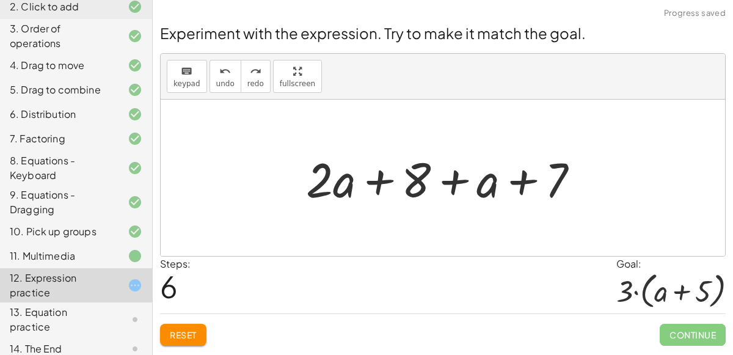
click at [192, 313] on div "Reset Continue" at bounding box center [443, 329] width 566 height 32
click at [195, 321] on div "Reset Continue" at bounding box center [443, 329] width 566 height 32
click at [197, 329] on span "Reset" at bounding box center [183, 334] width 27 height 11
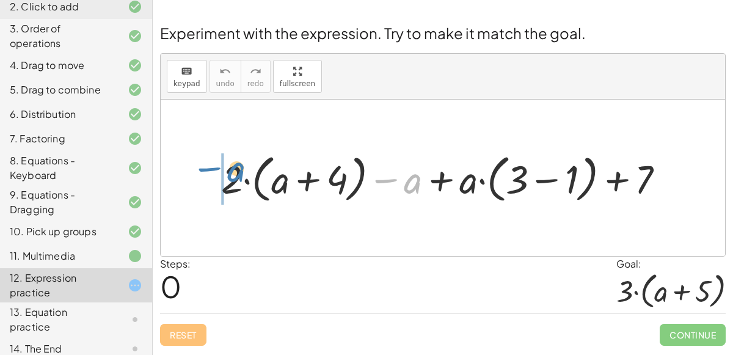
drag, startPoint x: 406, startPoint y: 181, endPoint x: 232, endPoint y: 171, distance: 173.8
click at [232, 171] on div at bounding box center [447, 177] width 465 height 57
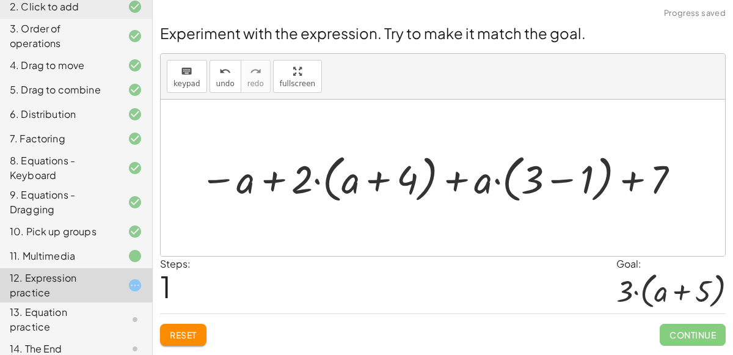
click at [187, 335] on span "Reset" at bounding box center [183, 334] width 27 height 11
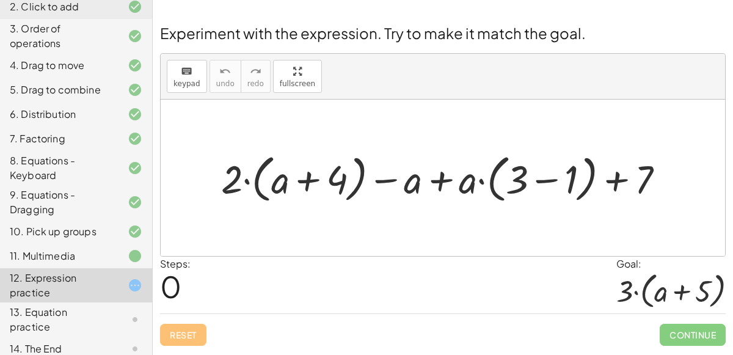
click at [308, 174] on div at bounding box center [447, 177] width 465 height 57
click at [310, 184] on div at bounding box center [447, 177] width 465 height 57
click at [247, 180] on div at bounding box center [447, 177] width 465 height 57
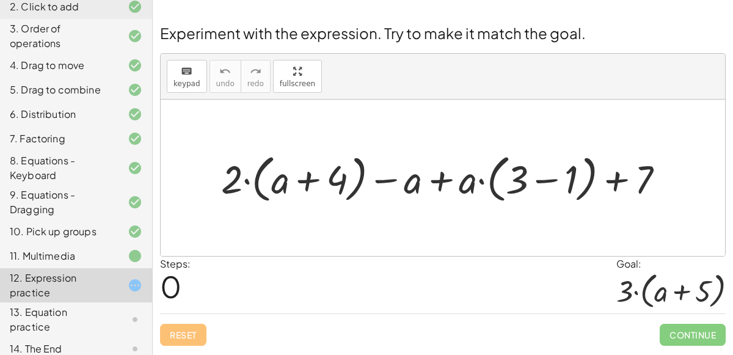
click at [388, 178] on div at bounding box center [447, 177] width 465 height 57
click at [440, 183] on div at bounding box center [447, 177] width 465 height 57
click at [544, 174] on div at bounding box center [447, 177] width 465 height 57
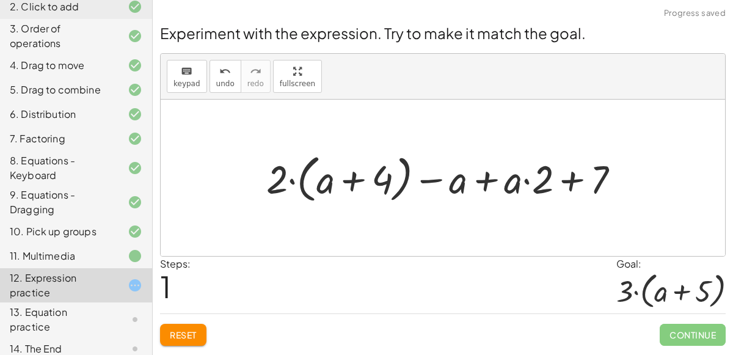
click at [577, 173] on div at bounding box center [447, 177] width 375 height 57
click at [484, 178] on div at bounding box center [447, 177] width 375 height 57
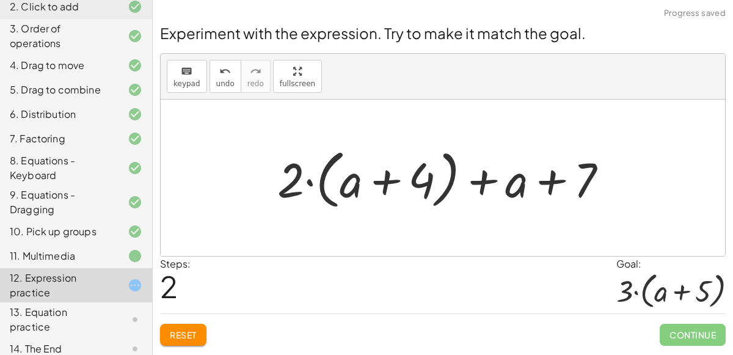
click at [472, 180] on div at bounding box center [447, 178] width 352 height 70
click at [552, 178] on div at bounding box center [447, 178] width 352 height 70
click at [387, 177] on div at bounding box center [447, 178] width 352 height 70
click at [390, 181] on div at bounding box center [447, 178] width 352 height 70
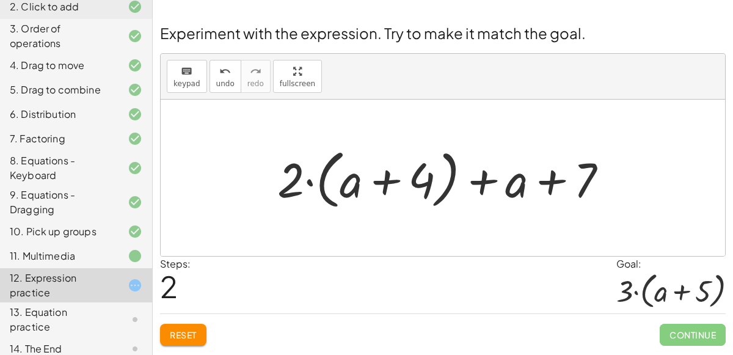
click at [390, 181] on div at bounding box center [447, 178] width 352 height 70
drag, startPoint x: 424, startPoint y: 177, endPoint x: 600, endPoint y: 163, distance: 177.1
click at [600, 163] on div at bounding box center [447, 178] width 352 height 70
click at [189, 332] on span "Reset" at bounding box center [183, 334] width 27 height 11
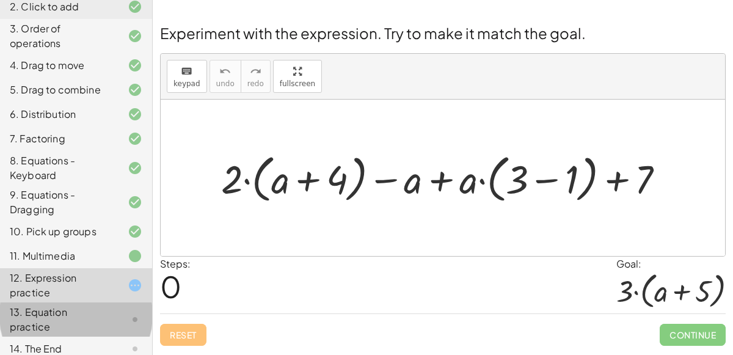
click at [57, 310] on div "13. Equation practice" at bounding box center [59, 319] width 98 height 29
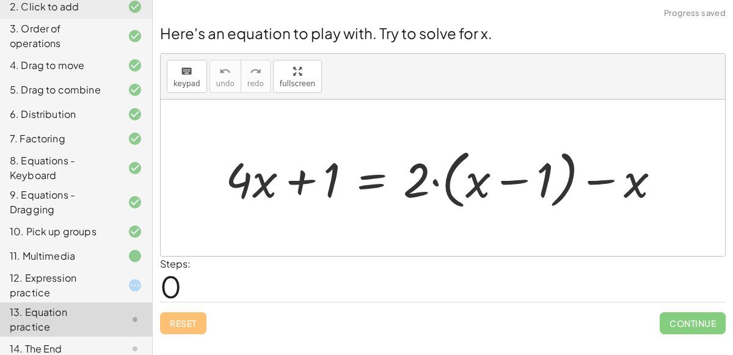
click at [638, 181] on div at bounding box center [447, 178] width 457 height 70
click at [481, 185] on div at bounding box center [447, 178] width 457 height 70
click at [433, 180] on div at bounding box center [447, 178] width 457 height 70
click at [299, 181] on div at bounding box center [447, 178] width 457 height 70
click at [282, 182] on div at bounding box center [447, 178] width 457 height 70
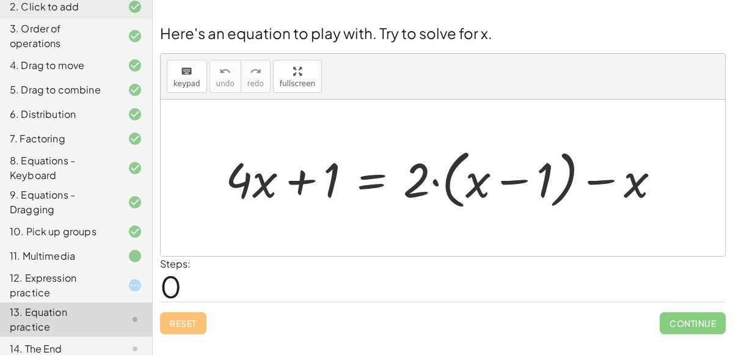
click at [370, 177] on div at bounding box center [447, 178] width 457 height 70
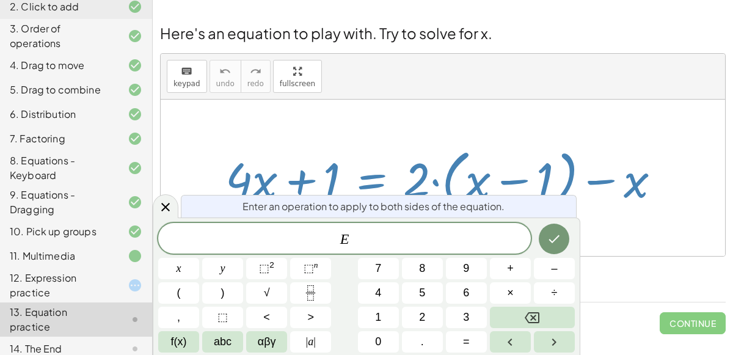
click at [414, 143] on div at bounding box center [447, 178] width 457 height 70
click at [544, 244] on button "Done" at bounding box center [554, 239] width 31 height 31
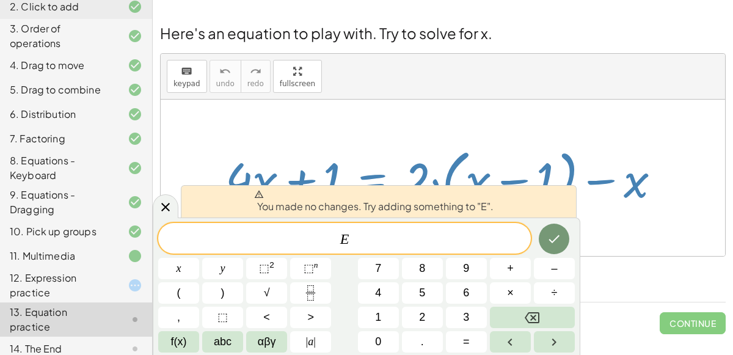
click at [487, 151] on div at bounding box center [447, 178] width 457 height 70
click at [82, 286] on div "12. Expression practice" at bounding box center [59, 285] width 98 height 29
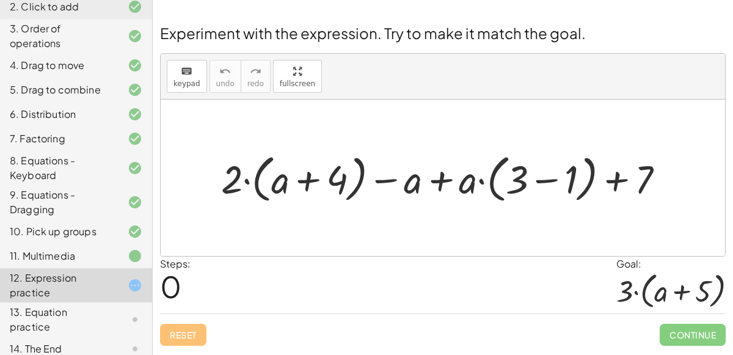
click at [387, 177] on div at bounding box center [447, 177] width 465 height 57
click at [120, 268] on div "10. Pick up groups" at bounding box center [76, 285] width 152 height 34
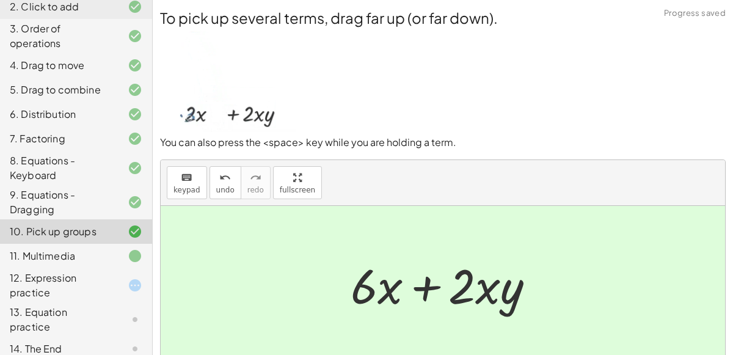
click at [125, 280] on div at bounding box center [125, 285] width 34 height 15
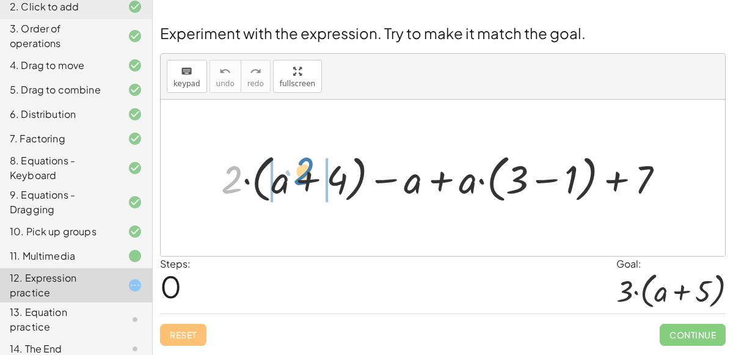
drag, startPoint x: 233, startPoint y: 181, endPoint x: 303, endPoint y: 173, distance: 70.2
click at [303, 173] on div at bounding box center [447, 177] width 465 height 57
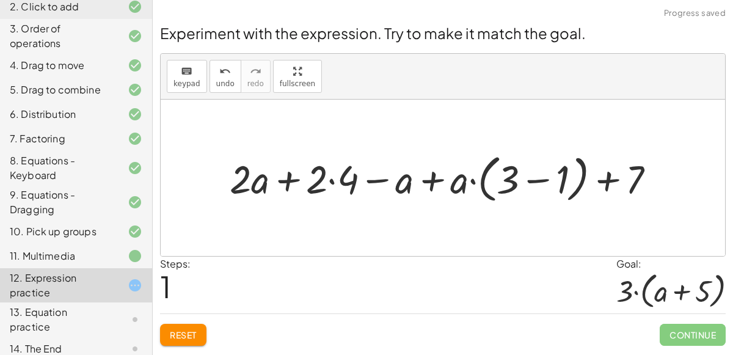
click at [288, 181] on div at bounding box center [448, 177] width 448 height 57
click at [331, 183] on div at bounding box center [448, 177] width 448 height 57
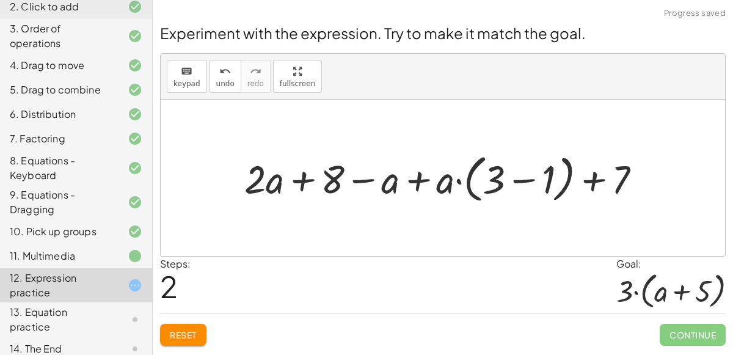
click at [414, 178] on div at bounding box center [447, 177] width 419 height 57
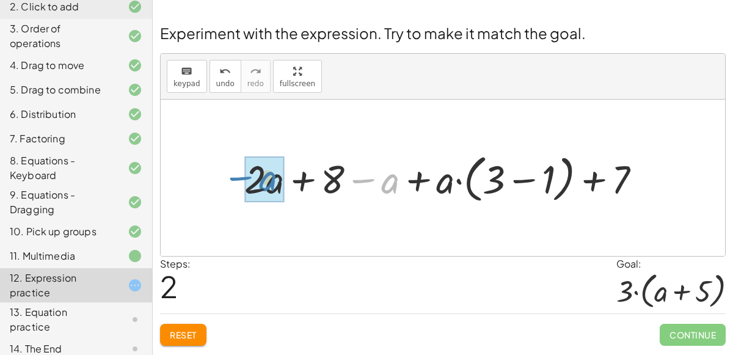
drag, startPoint x: 388, startPoint y: 183, endPoint x: 265, endPoint y: 180, distance: 122.8
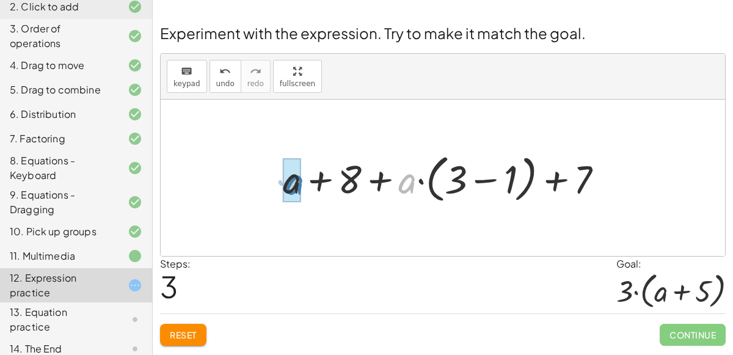
drag, startPoint x: 403, startPoint y: 184, endPoint x: 287, endPoint y: 183, distance: 116.1
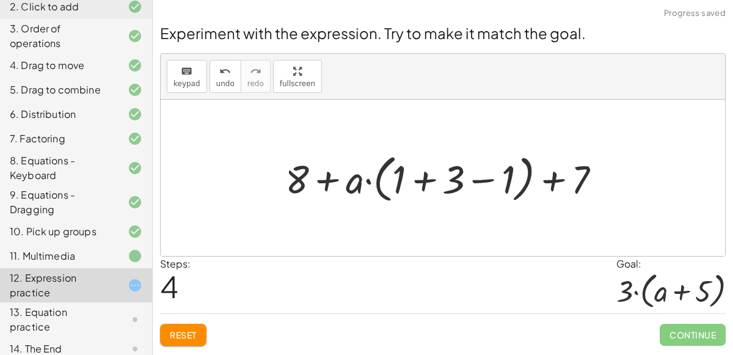
click at [423, 180] on div at bounding box center [448, 177] width 338 height 57
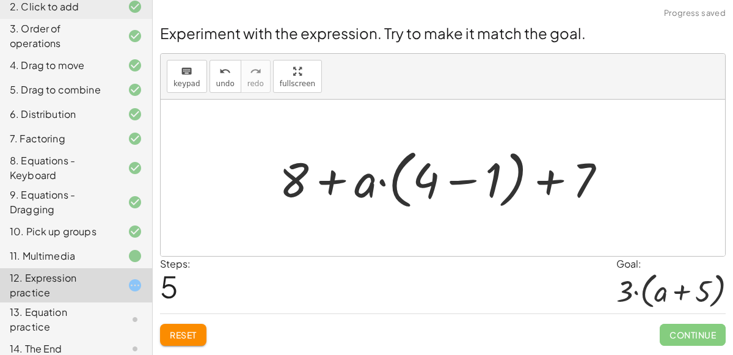
click at [454, 173] on div at bounding box center [447, 178] width 349 height 70
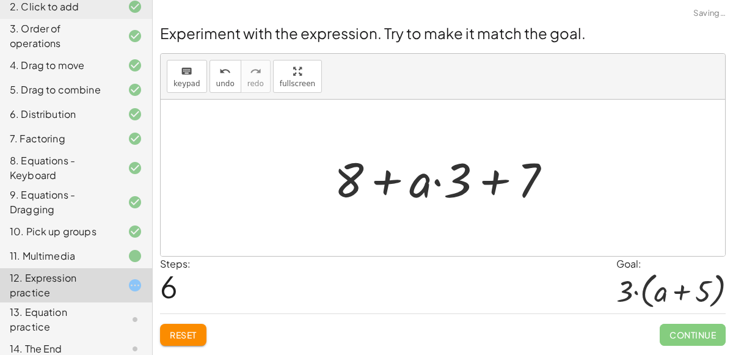
click at [492, 180] on div at bounding box center [447, 178] width 239 height 63
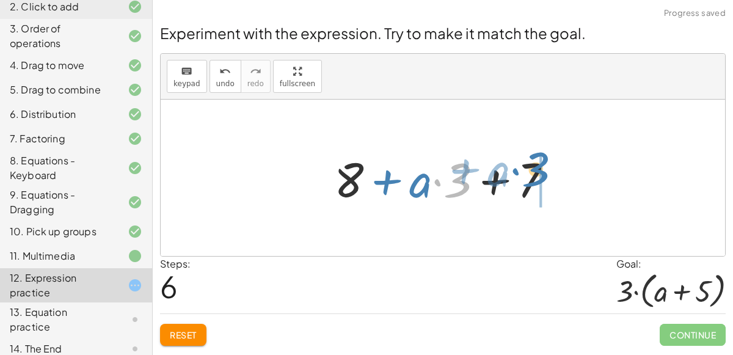
drag, startPoint x: 453, startPoint y: 180, endPoint x: 529, endPoint y: 167, distance: 77.3
click at [529, 167] on div at bounding box center [447, 178] width 239 height 63
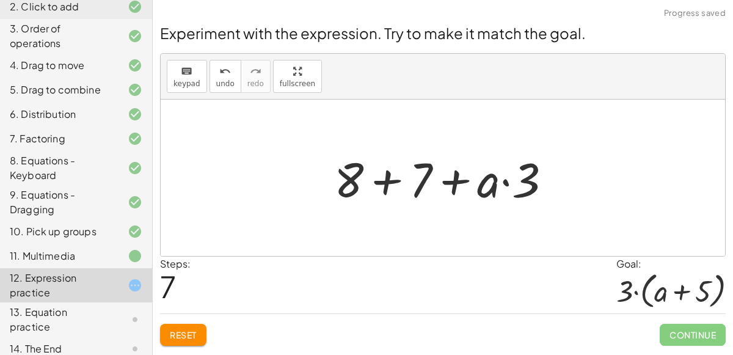
click at [393, 180] on div at bounding box center [447, 178] width 239 height 63
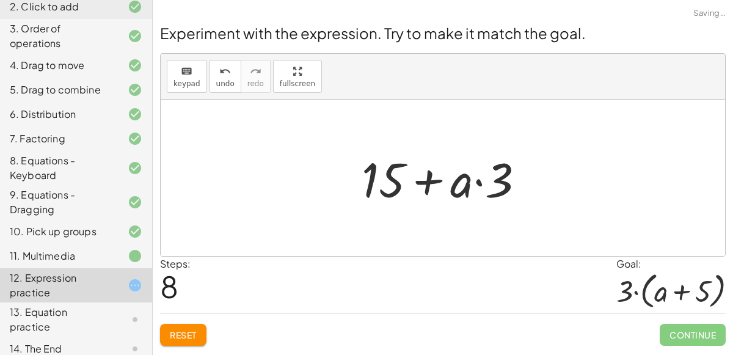
click at [432, 179] on div at bounding box center [448, 178] width 184 height 63
click at [481, 179] on div at bounding box center [448, 178] width 184 height 63
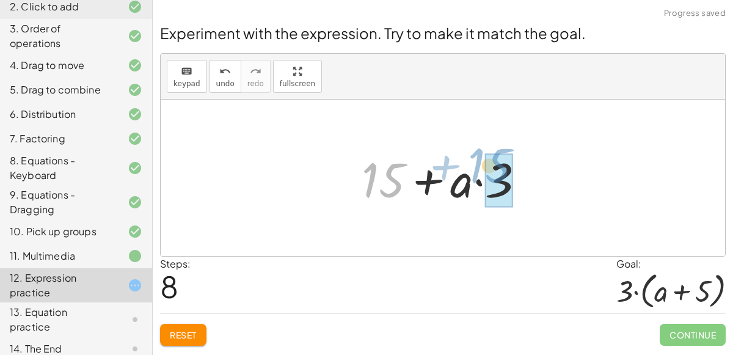
drag, startPoint x: 396, startPoint y: 181, endPoint x: 502, endPoint y: 168, distance: 105.9
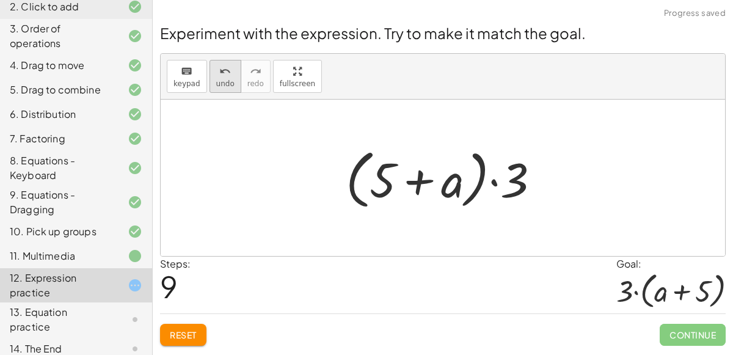
click at [221, 75] on icon "undo" at bounding box center [225, 71] width 12 height 15
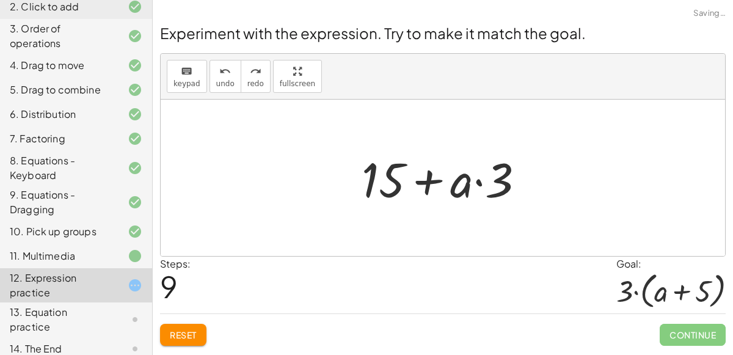
click at [178, 326] on button "Reset" at bounding box center [183, 335] width 46 height 22
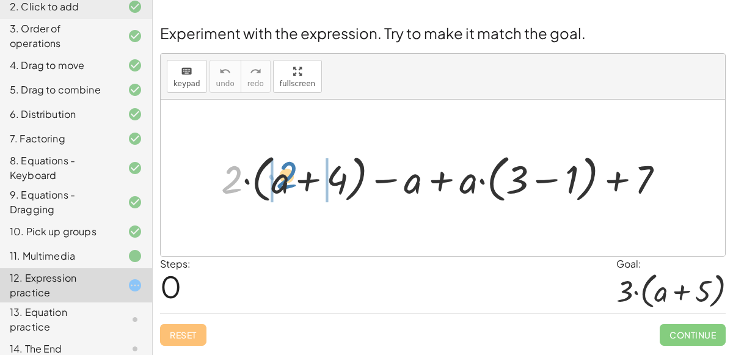
drag, startPoint x: 234, startPoint y: 182, endPoint x: 288, endPoint y: 177, distance: 54.0
click at [288, 177] on div at bounding box center [447, 177] width 465 height 57
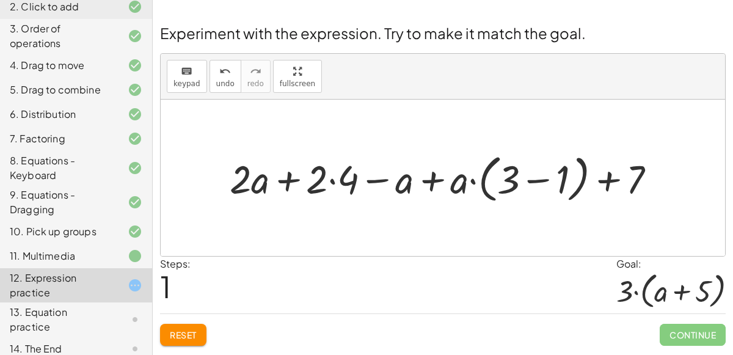
click at [538, 181] on div at bounding box center [448, 177] width 448 height 57
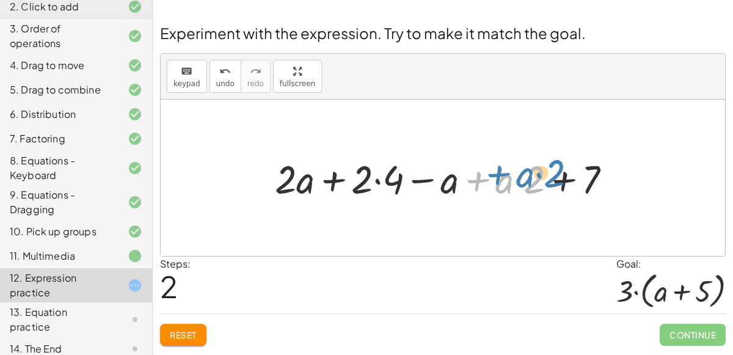
drag, startPoint x: 491, startPoint y: 184, endPoint x: 508, endPoint y: 181, distance: 16.7
click at [508, 181] on div at bounding box center [448, 177] width 358 height 51
click at [530, 181] on div at bounding box center [448, 177] width 358 height 51
drag, startPoint x: 537, startPoint y: 185, endPoint x: 501, endPoint y: 186, distance: 36.0
click at [501, 186] on div at bounding box center [448, 177] width 358 height 51
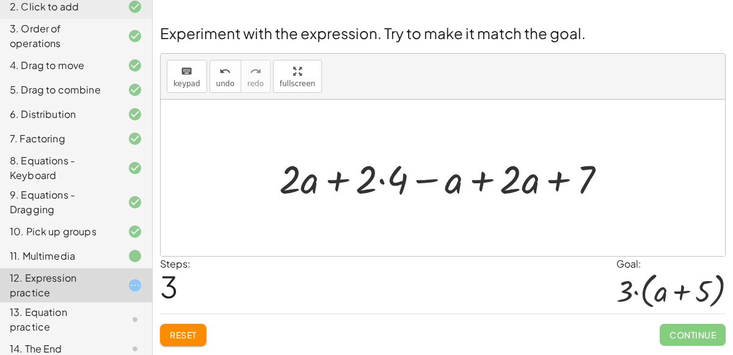
click at [479, 176] on div at bounding box center [447, 177] width 349 height 51
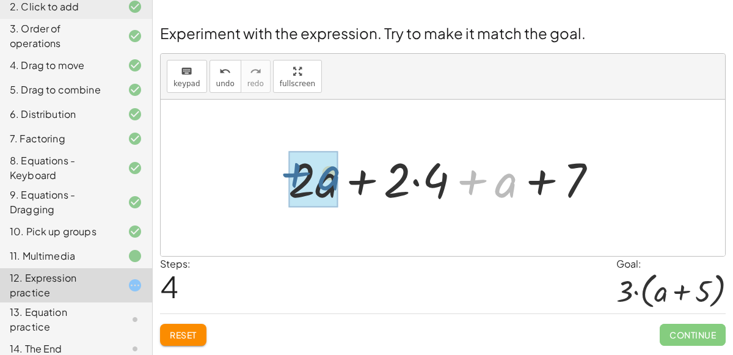
drag, startPoint x: 497, startPoint y: 180, endPoint x: 319, endPoint y: 170, distance: 178.6
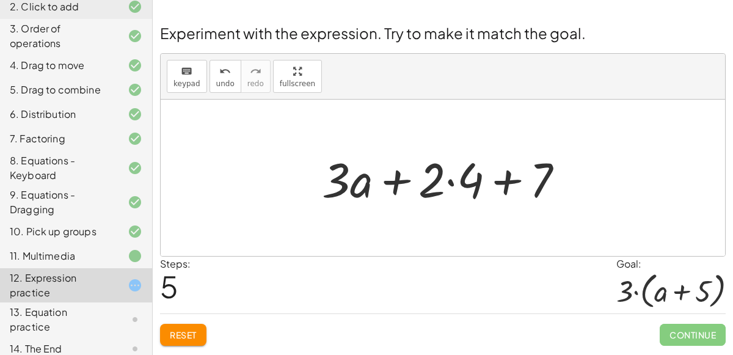
click at [450, 177] on div at bounding box center [447, 178] width 263 height 63
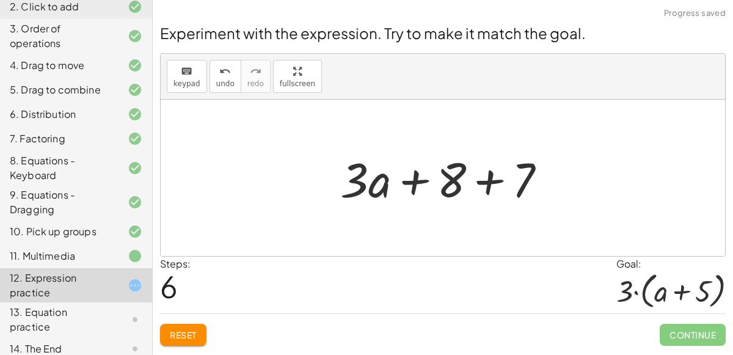
click at [489, 184] on div at bounding box center [448, 178] width 228 height 63
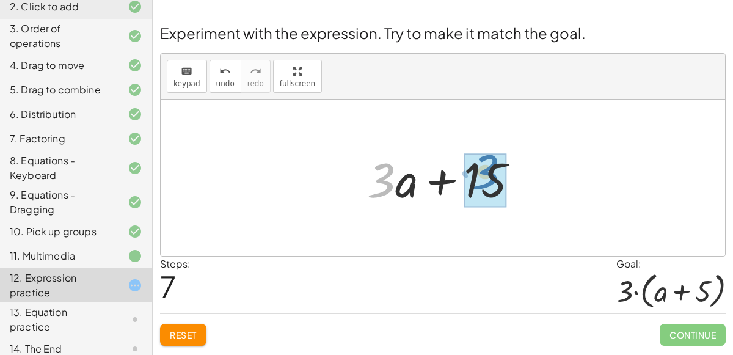
drag, startPoint x: 382, startPoint y: 176, endPoint x: 487, endPoint y: 164, distance: 105.8
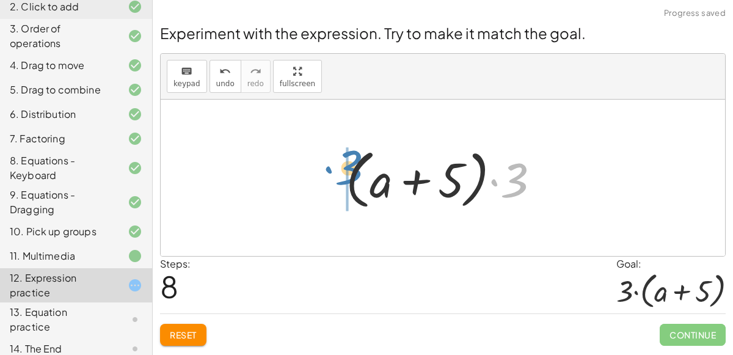
drag, startPoint x: 507, startPoint y: 168, endPoint x: 328, endPoint y: 145, distance: 180.5
click at [328, 145] on div "+ · 2 · ( + a + 4 ) − a + · a · ( + 3 − 1 ) + 7 + · 2 · a + · 2 · 4 − a + · a ·…" at bounding box center [443, 178] width 232 height 76
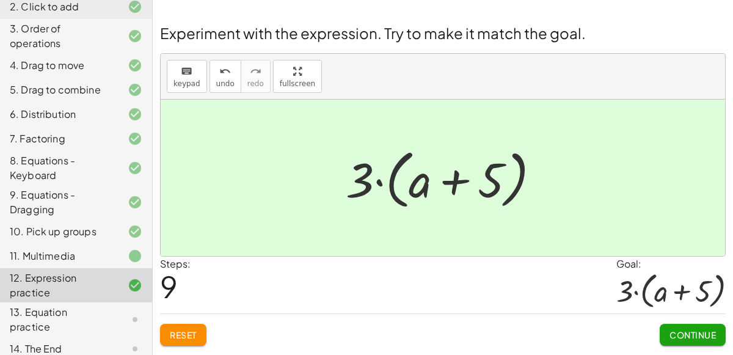
click at [180, 337] on span "Reset" at bounding box center [183, 334] width 27 height 11
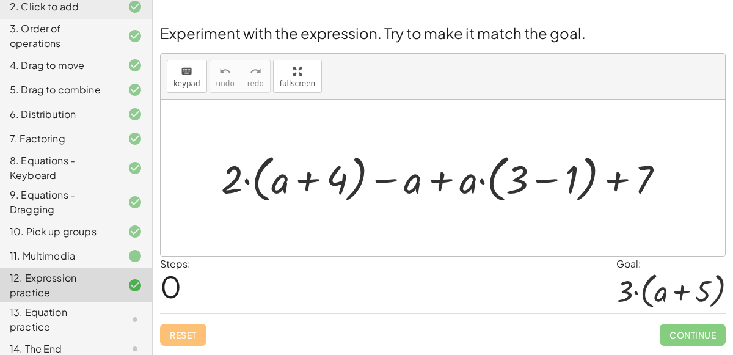
click at [470, 183] on div at bounding box center [447, 177] width 465 height 57
drag, startPoint x: 472, startPoint y: 185, endPoint x: 465, endPoint y: 184, distance: 6.8
click at [465, 184] on div at bounding box center [447, 177] width 465 height 57
click at [457, 181] on div at bounding box center [447, 177] width 465 height 57
click at [117, 313] on div at bounding box center [125, 319] width 34 height 15
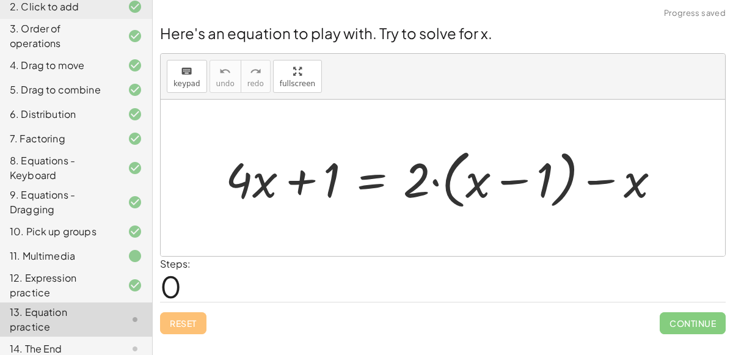
click at [134, 256] on icon at bounding box center [135, 256] width 15 height 15
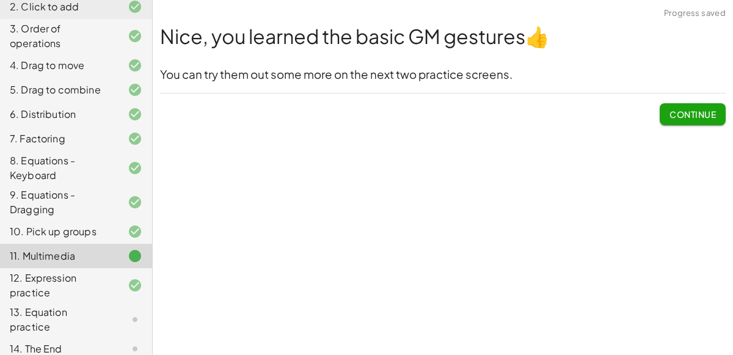
click at [137, 228] on icon at bounding box center [135, 231] width 15 height 15
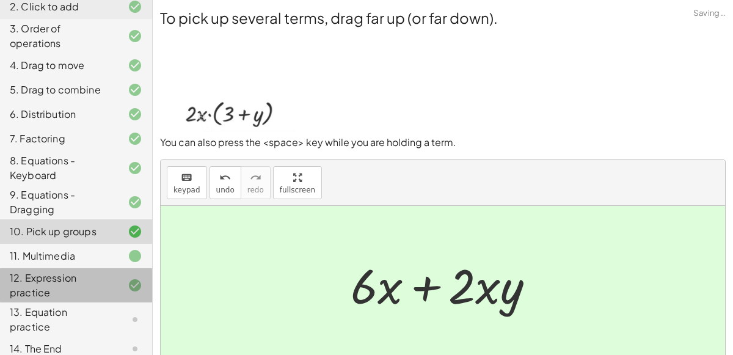
click at [131, 278] on icon at bounding box center [135, 285] width 15 height 15
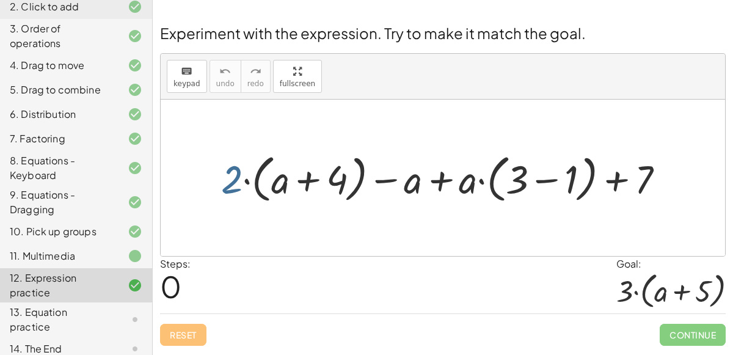
click at [233, 183] on div at bounding box center [447, 177] width 465 height 57
drag, startPoint x: 294, startPoint y: 190, endPoint x: 288, endPoint y: 189, distance: 6.1
click at [288, 189] on div at bounding box center [447, 177] width 465 height 57
drag, startPoint x: 282, startPoint y: 188, endPoint x: 274, endPoint y: 191, distance: 8.5
click at [274, 191] on div at bounding box center [447, 177] width 465 height 57
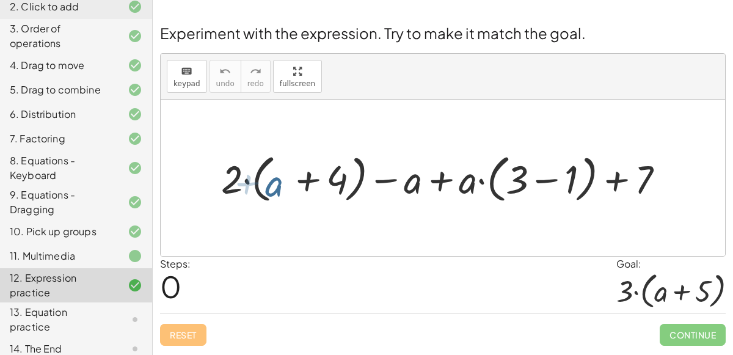
click at [272, 190] on div at bounding box center [447, 177] width 465 height 57
drag, startPoint x: 234, startPoint y: 186, endPoint x: 291, endPoint y: 182, distance: 56.9
click at [291, 182] on div at bounding box center [447, 177] width 465 height 57
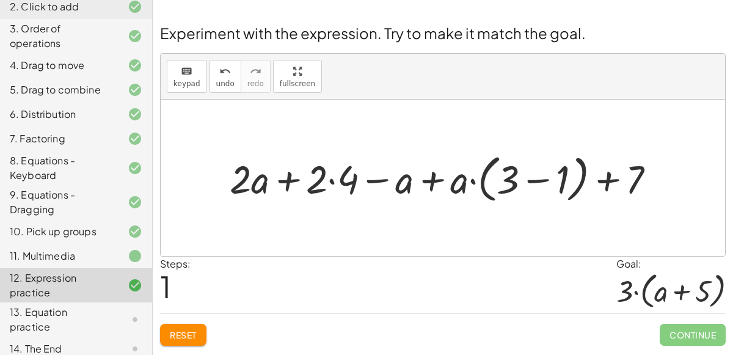
click at [296, 179] on div at bounding box center [448, 177] width 448 height 57
drag, startPoint x: 453, startPoint y: 183, endPoint x: 502, endPoint y: 177, distance: 49.3
click at [502, 177] on div at bounding box center [448, 177] width 448 height 57
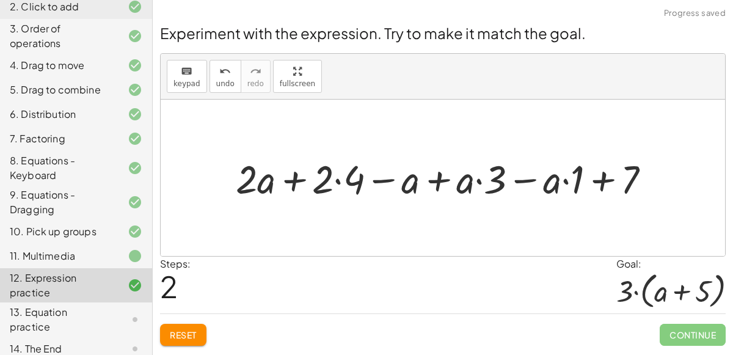
click at [526, 173] on div at bounding box center [448, 177] width 437 height 51
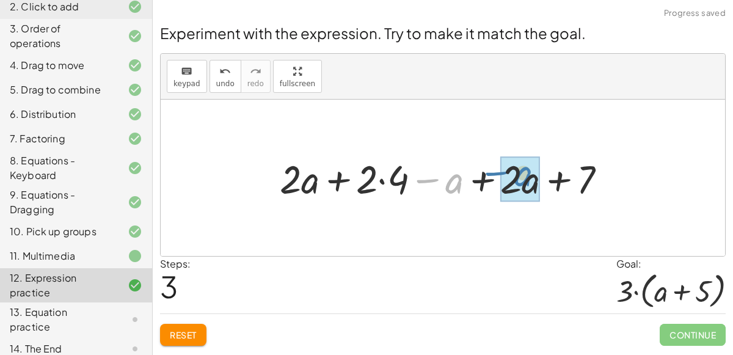
drag, startPoint x: 453, startPoint y: 186, endPoint x: 528, endPoint y: 180, distance: 75.4
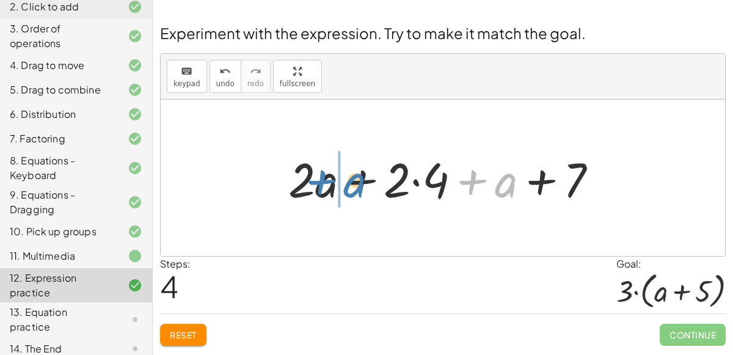
drag, startPoint x: 500, startPoint y: 184, endPoint x: 324, endPoint y: 179, distance: 175.4
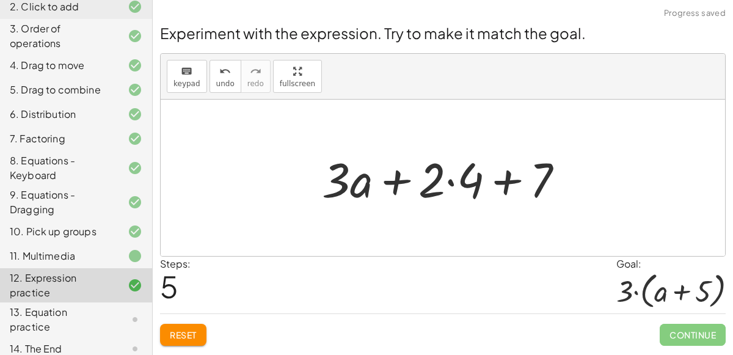
click at [450, 184] on div at bounding box center [447, 178] width 263 height 63
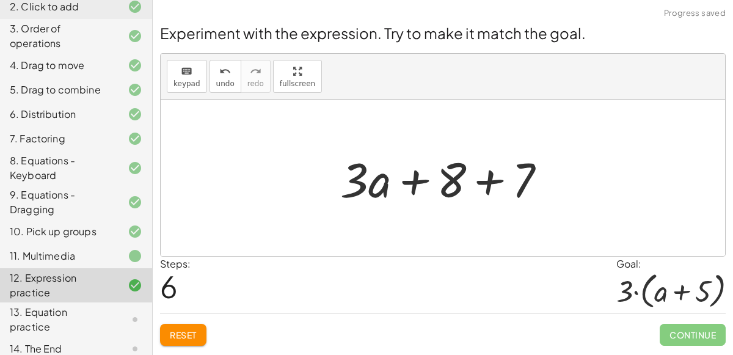
click at [487, 180] on div at bounding box center [448, 178] width 228 height 63
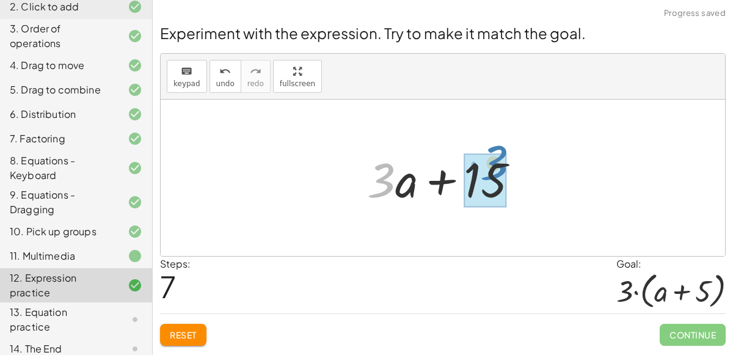
drag, startPoint x: 383, startPoint y: 184, endPoint x: 494, endPoint y: 167, distance: 111.8
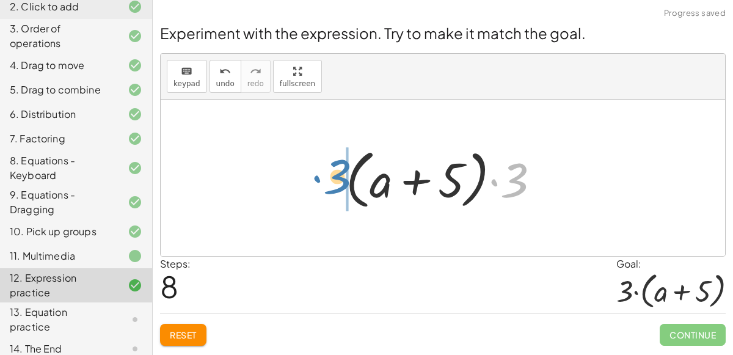
drag, startPoint x: 518, startPoint y: 178, endPoint x: 339, endPoint y: 173, distance: 179.0
click at [340, 173] on div at bounding box center [448, 178] width 216 height 70
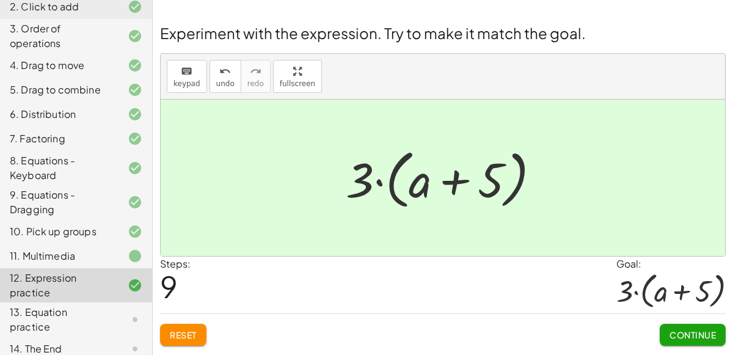
click at [710, 324] on button "Continue" at bounding box center [693, 335] width 66 height 22
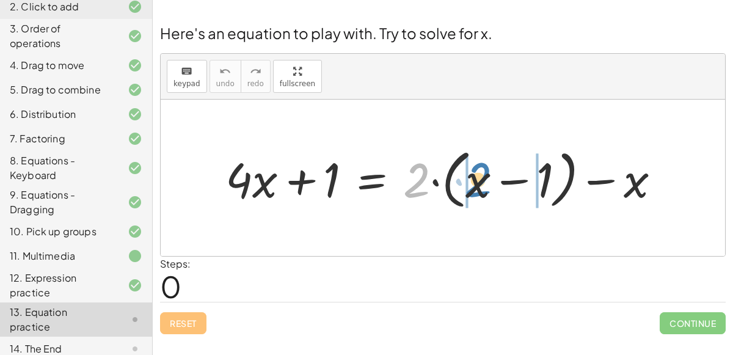
drag, startPoint x: 414, startPoint y: 182, endPoint x: 473, endPoint y: 181, distance: 59.9
click at [473, 181] on div at bounding box center [447, 178] width 457 height 70
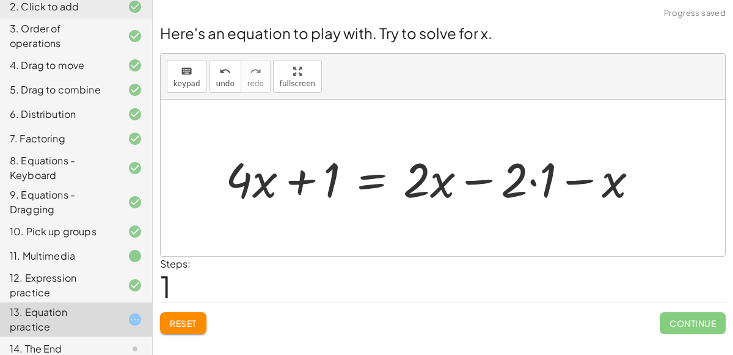
click at [476, 179] on div at bounding box center [436, 178] width 435 height 63
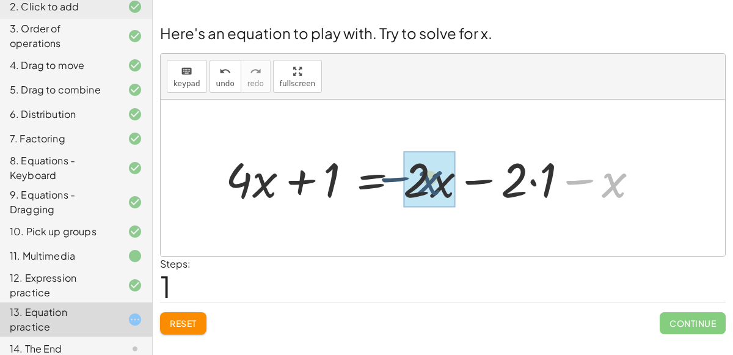
drag, startPoint x: 612, startPoint y: 182, endPoint x: 425, endPoint y: 181, distance: 187.5
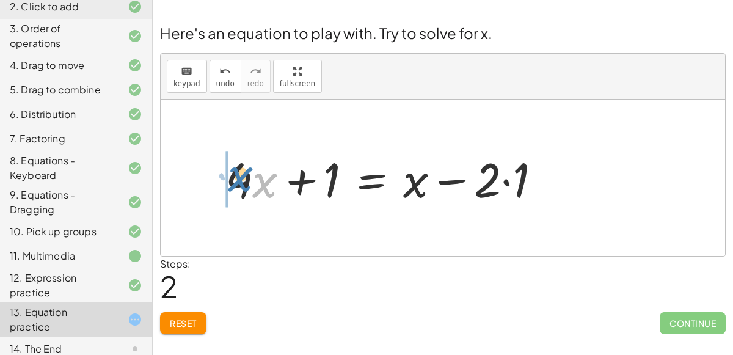
drag, startPoint x: 260, startPoint y: 185, endPoint x: 231, endPoint y: 178, distance: 30.1
click at [231, 178] on div at bounding box center [388, 178] width 338 height 63
drag, startPoint x: 225, startPoint y: 177, endPoint x: 269, endPoint y: 177, distance: 44.0
click at [269, 177] on div at bounding box center [382, 178] width 349 height 63
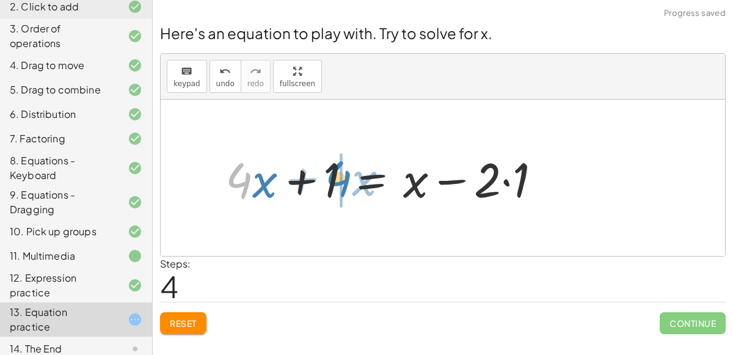
drag, startPoint x: 243, startPoint y: 176, endPoint x: 345, endPoint y: 175, distance: 102.0
click at [345, 175] on div at bounding box center [388, 178] width 338 height 63
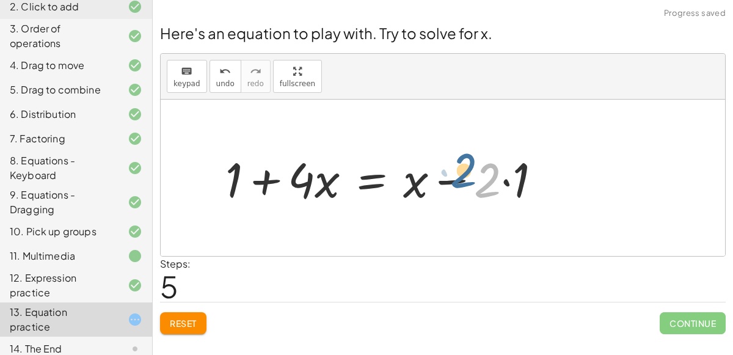
drag, startPoint x: 489, startPoint y: 184, endPoint x: 472, endPoint y: 175, distance: 19.4
click at [472, 175] on div at bounding box center [388, 178] width 338 height 63
click at [464, 176] on div at bounding box center [388, 178] width 338 height 63
drag, startPoint x: 509, startPoint y: 177, endPoint x: 511, endPoint y: 168, distance: 8.7
click at [511, 168] on div at bounding box center [388, 178] width 338 height 63
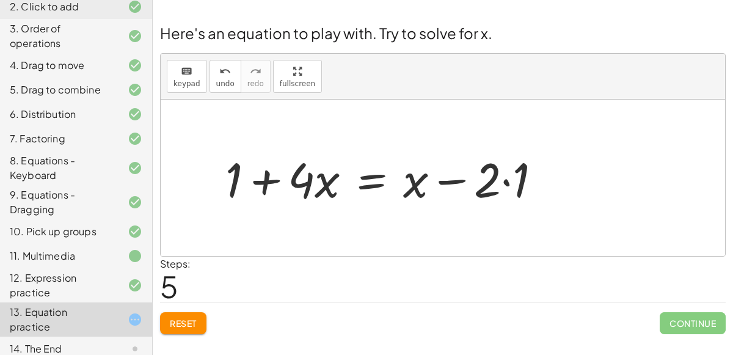
click at [505, 180] on div at bounding box center [388, 178] width 338 height 63
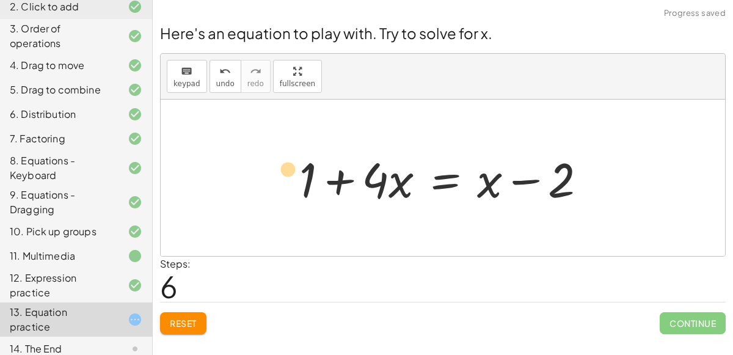
drag, startPoint x: 555, startPoint y: 175, endPoint x: 291, endPoint y: 169, distance: 264.0
drag, startPoint x: 307, startPoint y: 173, endPoint x: 560, endPoint y: 174, distance: 252.3
click at [560, 174] on div at bounding box center [447, 178] width 309 height 63
drag, startPoint x: 557, startPoint y: 173, endPoint x: 563, endPoint y: 177, distance: 7.1
click at [563, 177] on div at bounding box center [447, 178] width 309 height 63
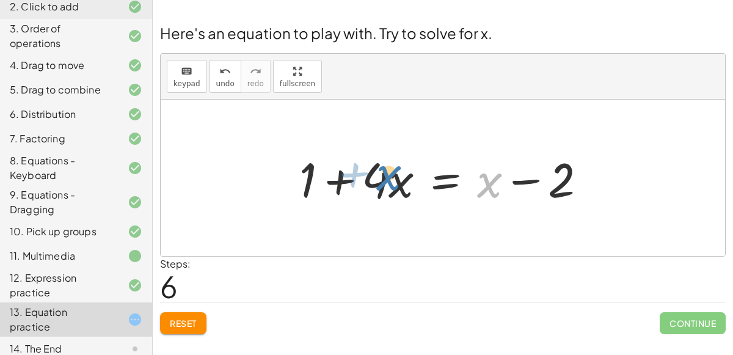
drag, startPoint x: 483, startPoint y: 176, endPoint x: 386, endPoint y: 173, distance: 96.6
click at [386, 173] on div at bounding box center [447, 178] width 309 height 63
click at [523, 179] on div at bounding box center [447, 178] width 309 height 63
click at [340, 182] on div at bounding box center [447, 178] width 309 height 63
click at [186, 315] on button "Reset" at bounding box center [183, 323] width 46 height 22
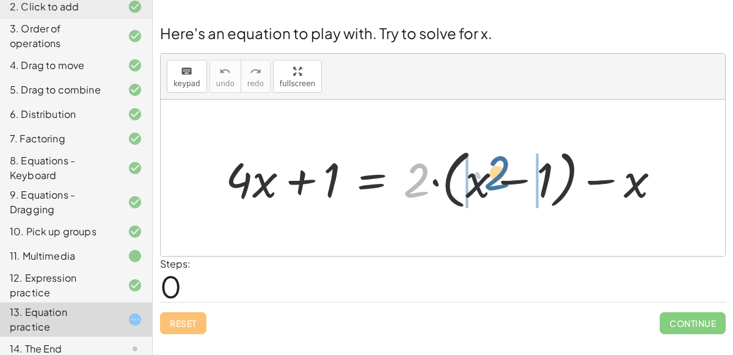
drag, startPoint x: 422, startPoint y: 191, endPoint x: 495, endPoint y: 179, distance: 74.8
click at [495, 179] on div at bounding box center [447, 178] width 457 height 70
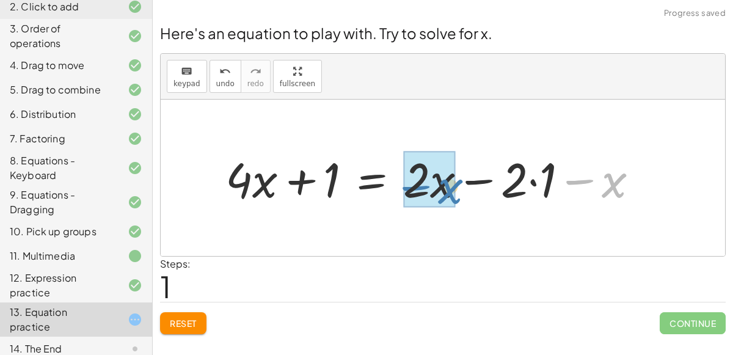
drag, startPoint x: 599, startPoint y: 179, endPoint x: 432, endPoint y: 186, distance: 167.5
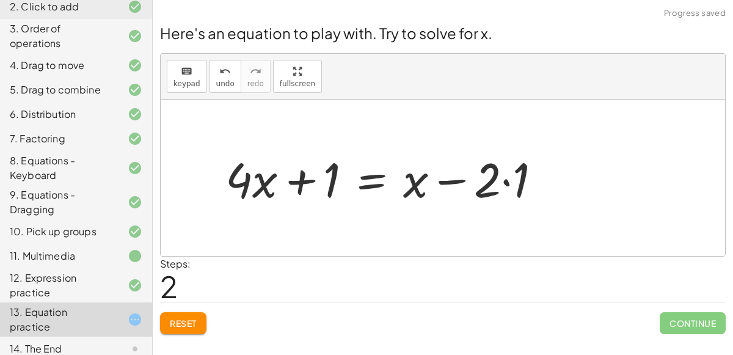
click at [457, 181] on div at bounding box center [388, 178] width 338 height 63
click at [495, 175] on div at bounding box center [388, 178] width 338 height 63
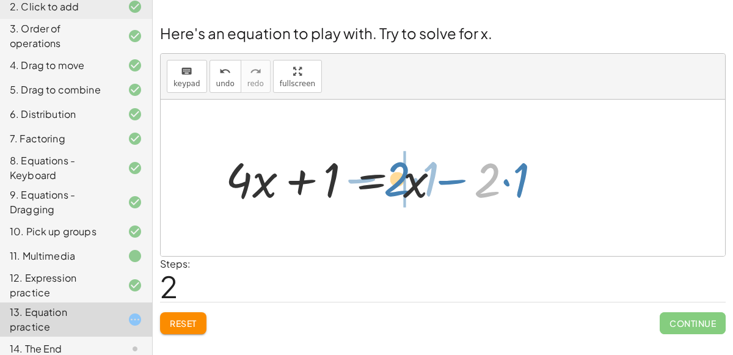
drag, startPoint x: 490, startPoint y: 177, endPoint x: 400, endPoint y: 176, distance: 89.8
click at [400, 176] on div at bounding box center [388, 178] width 338 height 63
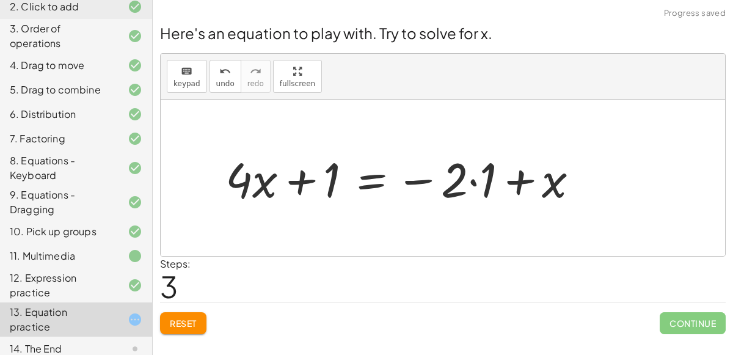
click at [516, 178] on div at bounding box center [406, 178] width 375 height 63
drag, startPoint x: 547, startPoint y: 184, endPoint x: 443, endPoint y: 181, distance: 103.3
click at [443, 181] on div at bounding box center [406, 178] width 375 height 63
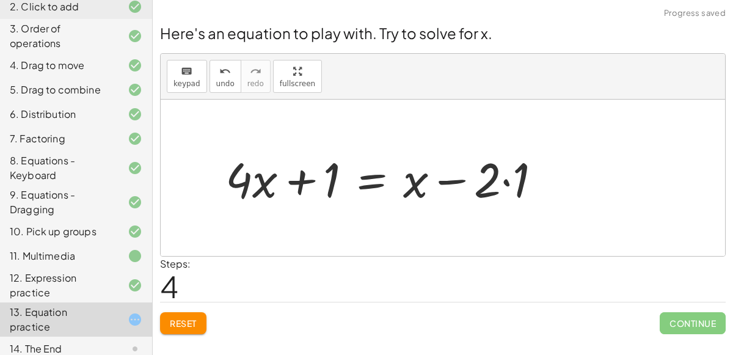
click at [448, 178] on div at bounding box center [388, 178] width 338 height 63
drag, startPoint x: 413, startPoint y: 187, endPoint x: 520, endPoint y: 179, distance: 107.2
click at [520, 179] on div at bounding box center [388, 178] width 338 height 63
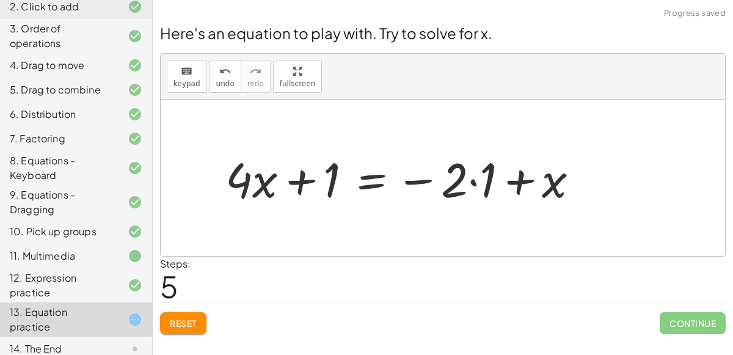
click at [291, 181] on div at bounding box center [406, 178] width 375 height 63
click at [257, 177] on div at bounding box center [406, 178] width 375 height 63
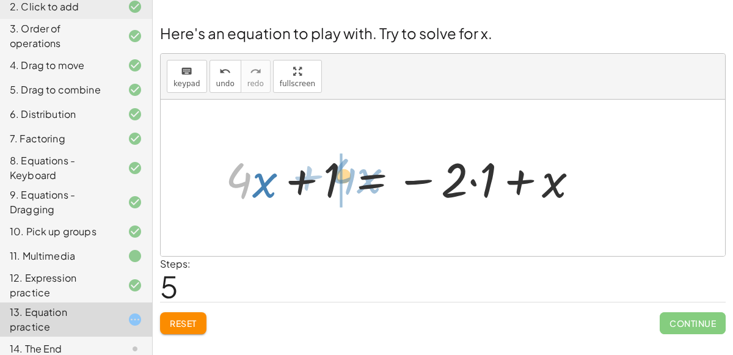
drag, startPoint x: 243, startPoint y: 181, endPoint x: 346, endPoint y: 175, distance: 103.4
click at [346, 175] on div at bounding box center [406, 178] width 375 height 63
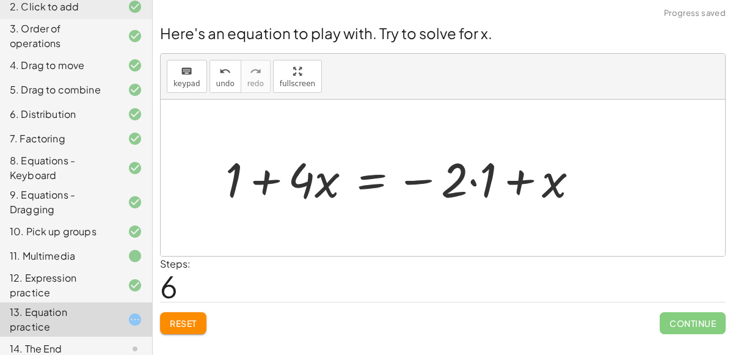
click at [268, 179] on div at bounding box center [406, 178] width 375 height 63
click at [269, 180] on div at bounding box center [406, 178] width 375 height 63
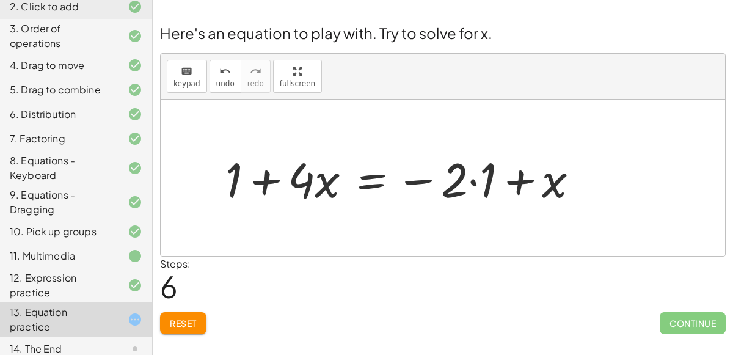
click at [203, 310] on div "Reset Continue" at bounding box center [443, 318] width 566 height 32
click at [199, 319] on button "Reset" at bounding box center [183, 323] width 46 height 22
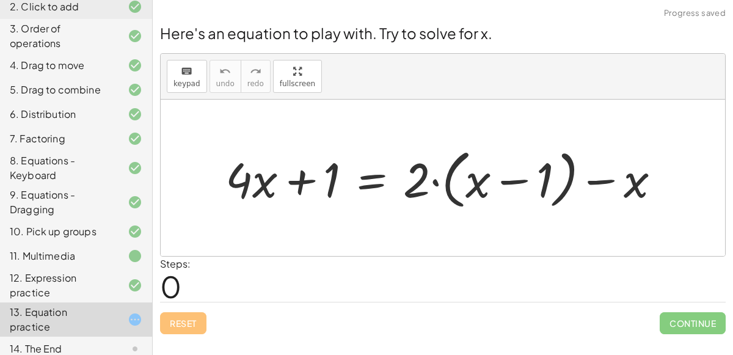
click at [131, 341] on icon at bounding box center [135, 348] width 15 height 15
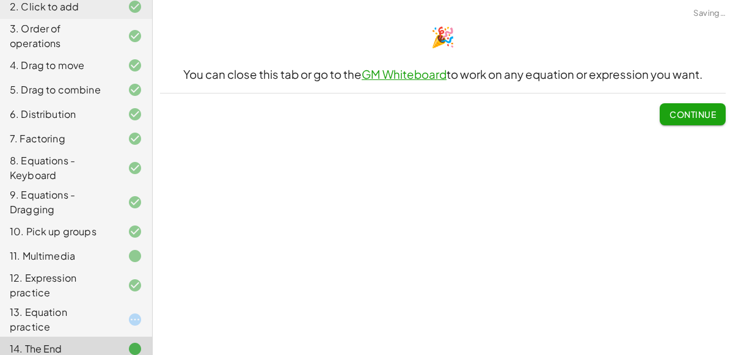
click at [136, 312] on icon at bounding box center [135, 319] width 15 height 15
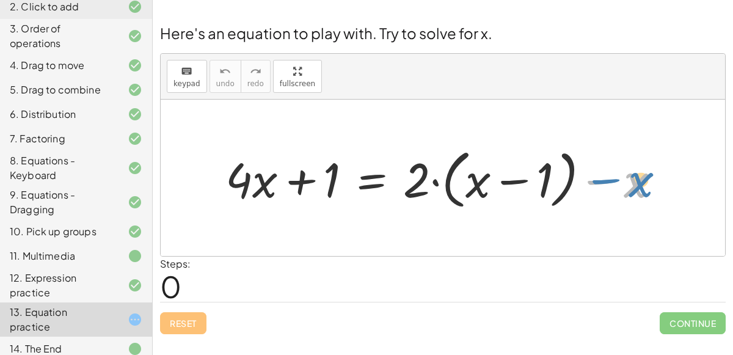
click at [605, 179] on div at bounding box center [447, 178] width 457 height 70
drag, startPoint x: 603, startPoint y: 182, endPoint x: 457, endPoint y: 182, distance: 146.0
click at [457, 182] on div at bounding box center [447, 178] width 457 height 70
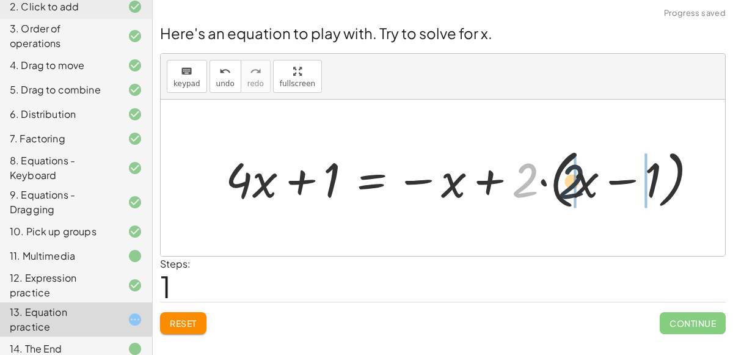
drag, startPoint x: 524, startPoint y: 182, endPoint x: 593, endPoint y: 187, distance: 68.6
click at [593, 187] on div at bounding box center [466, 178] width 494 height 70
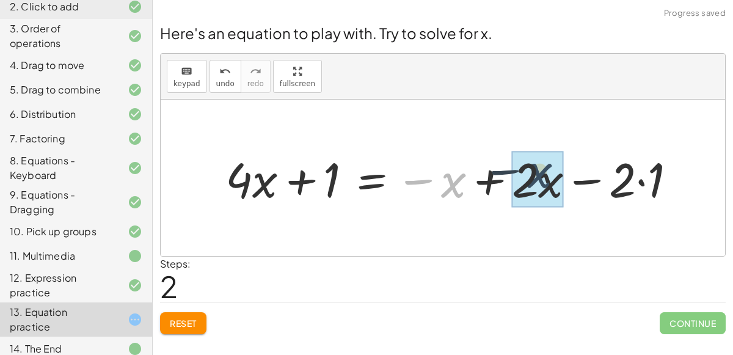
drag, startPoint x: 459, startPoint y: 180, endPoint x: 557, endPoint y: 175, distance: 98.5
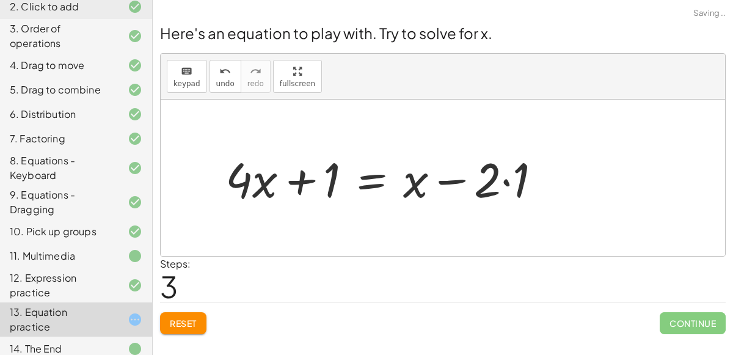
click at [452, 179] on div at bounding box center [388, 178] width 338 height 63
click at [300, 178] on div at bounding box center [388, 178] width 338 height 63
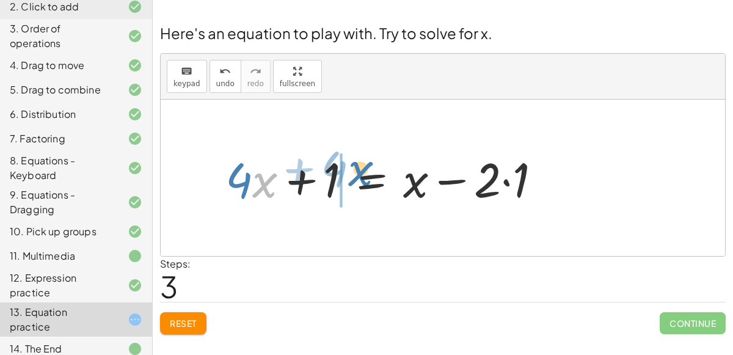
drag, startPoint x: 261, startPoint y: 184, endPoint x: 357, endPoint y: 172, distance: 96.6
click at [357, 172] on div at bounding box center [388, 178] width 338 height 63
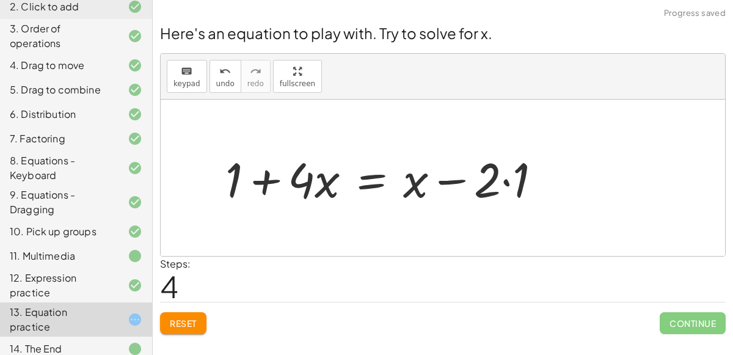
click at [260, 180] on div at bounding box center [388, 178] width 338 height 63
click at [431, 183] on div at bounding box center [388, 178] width 338 height 63
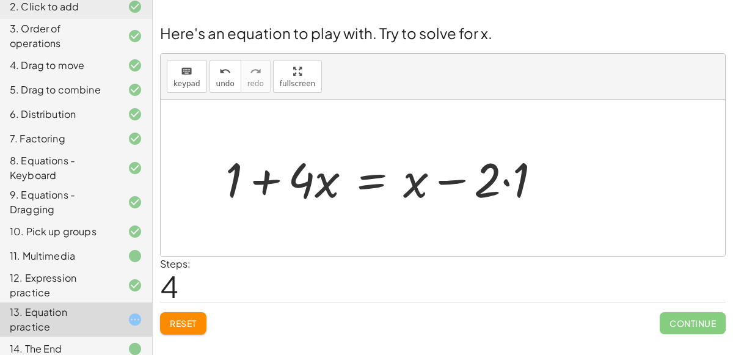
click at [167, 320] on button "Reset" at bounding box center [183, 323] width 46 height 22
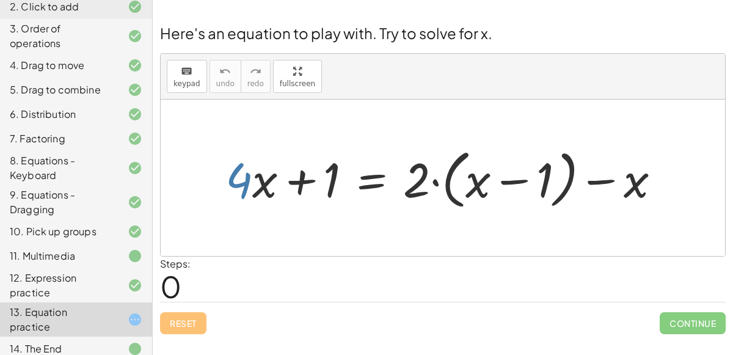
click at [242, 187] on div at bounding box center [447, 178] width 457 height 70
click at [263, 184] on div at bounding box center [447, 178] width 457 height 70
click at [305, 180] on div at bounding box center [447, 178] width 457 height 70
drag, startPoint x: 302, startPoint y: 180, endPoint x: 282, endPoint y: 178, distance: 19.6
click at [282, 178] on div at bounding box center [447, 178] width 457 height 70
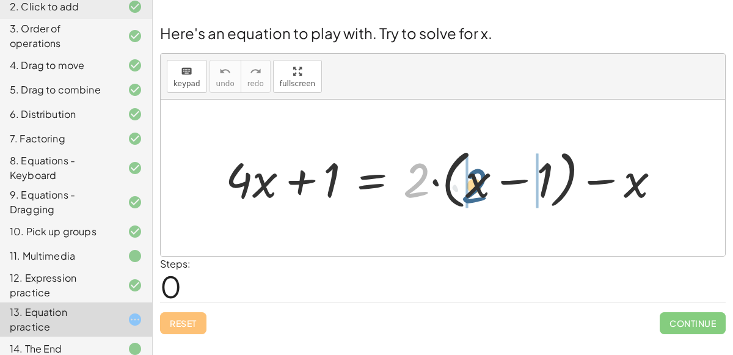
drag, startPoint x: 414, startPoint y: 180, endPoint x: 475, endPoint y: 183, distance: 61.2
click at [475, 183] on div at bounding box center [447, 178] width 457 height 70
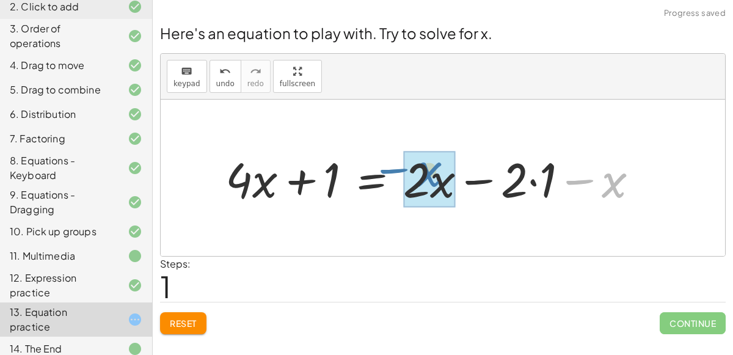
drag, startPoint x: 615, startPoint y: 191, endPoint x: 432, endPoint y: 180, distance: 183.6
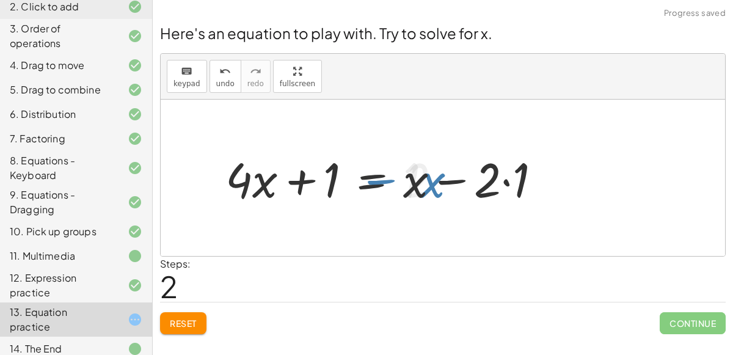
click at [441, 176] on div at bounding box center [388, 178] width 338 height 63
click at [310, 183] on div at bounding box center [388, 178] width 338 height 63
click at [191, 312] on button "Reset" at bounding box center [183, 323] width 46 height 22
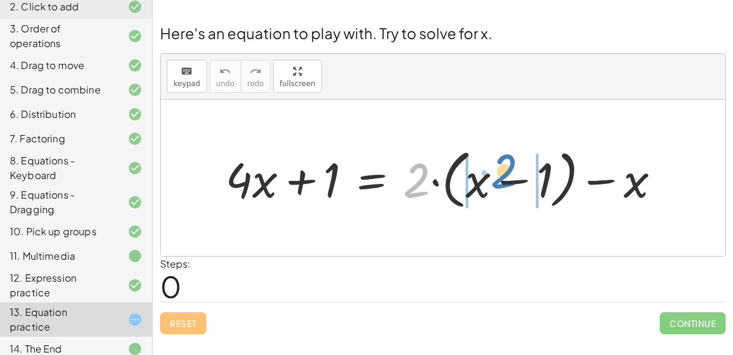
drag, startPoint x: 416, startPoint y: 189, endPoint x: 505, endPoint y: 181, distance: 88.9
click at [505, 181] on div at bounding box center [447, 178] width 457 height 70
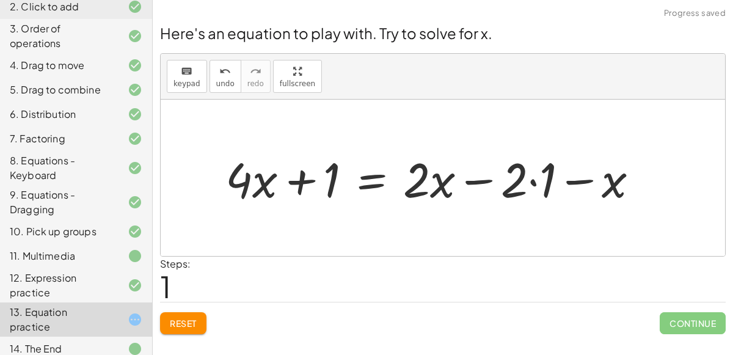
click at [535, 183] on div at bounding box center [436, 178] width 435 height 63
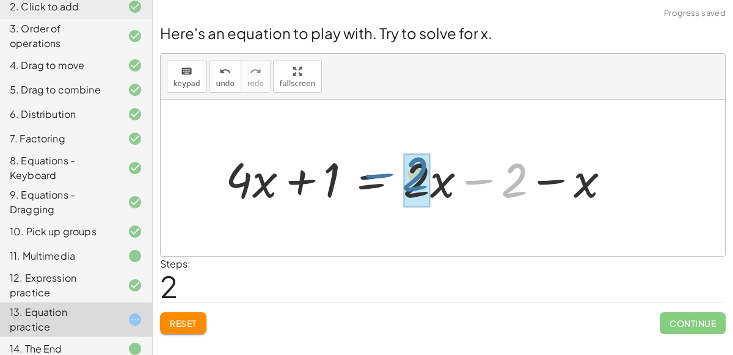
drag, startPoint x: 506, startPoint y: 180, endPoint x: 408, endPoint y: 172, distance: 98.1
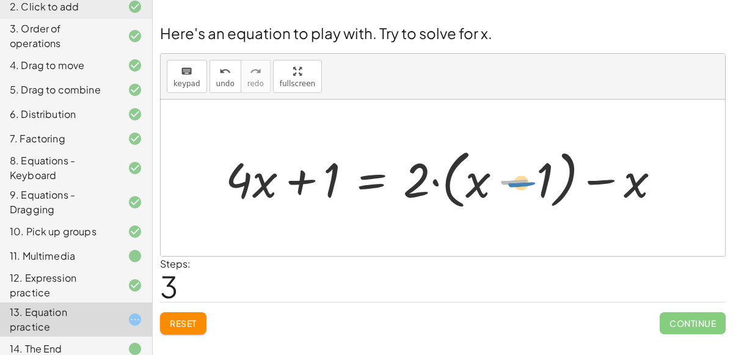
drag, startPoint x: 535, startPoint y: 185, endPoint x: 542, endPoint y: 186, distance: 7.4
click at [542, 186] on div at bounding box center [447, 178] width 457 height 70
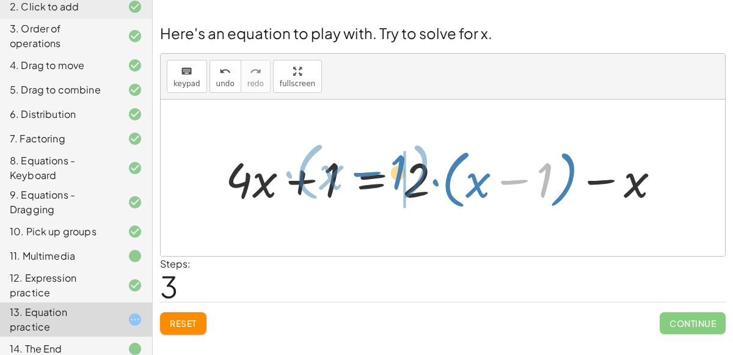
drag, startPoint x: 544, startPoint y: 177, endPoint x: 394, endPoint y: 170, distance: 150.4
click at [394, 170] on div at bounding box center [447, 178] width 457 height 70
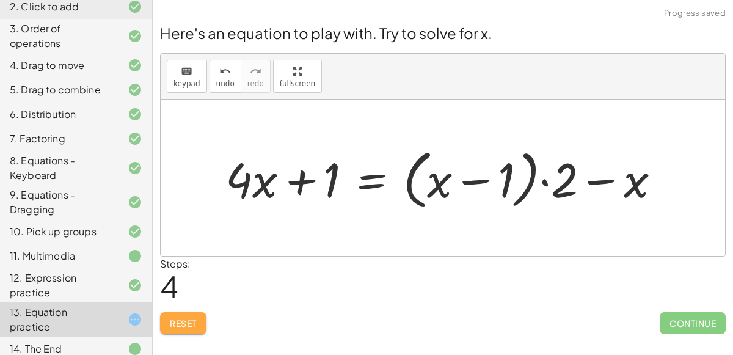
click at [182, 318] on span "Reset" at bounding box center [183, 323] width 27 height 11
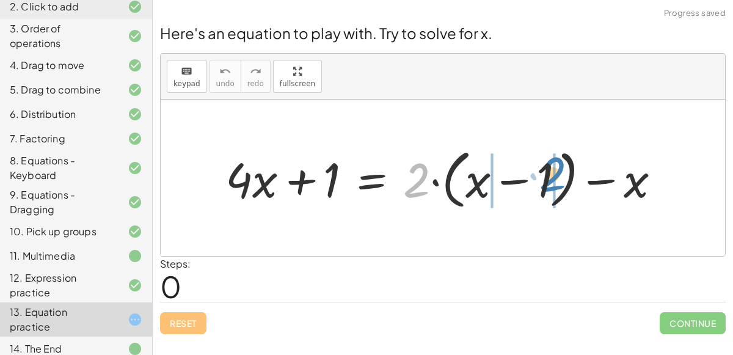
drag, startPoint x: 415, startPoint y: 193, endPoint x: 550, endPoint y: 185, distance: 135.2
click at [550, 185] on div at bounding box center [447, 178] width 457 height 70
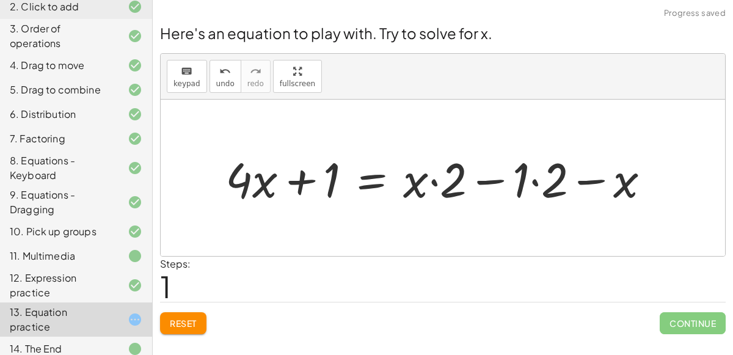
click at [441, 186] on div at bounding box center [442, 178] width 447 height 63
